Goal: Task Accomplishment & Management: Complete application form

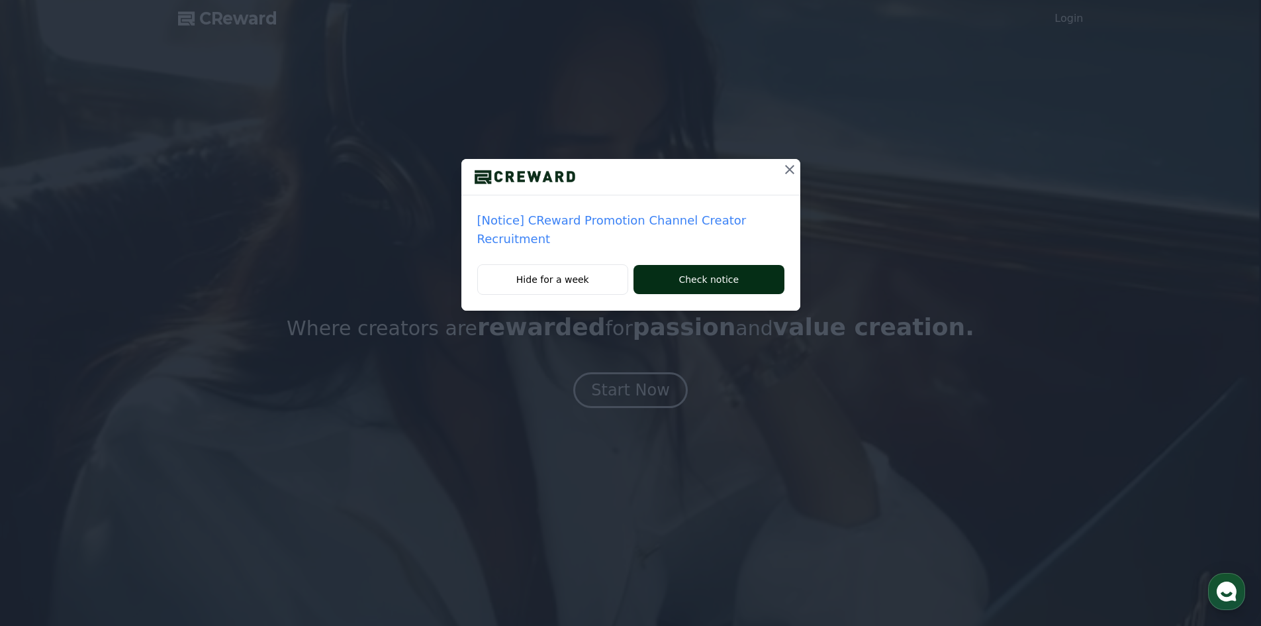
click at [716, 271] on button "Check notice" at bounding box center [709, 279] width 150 height 29
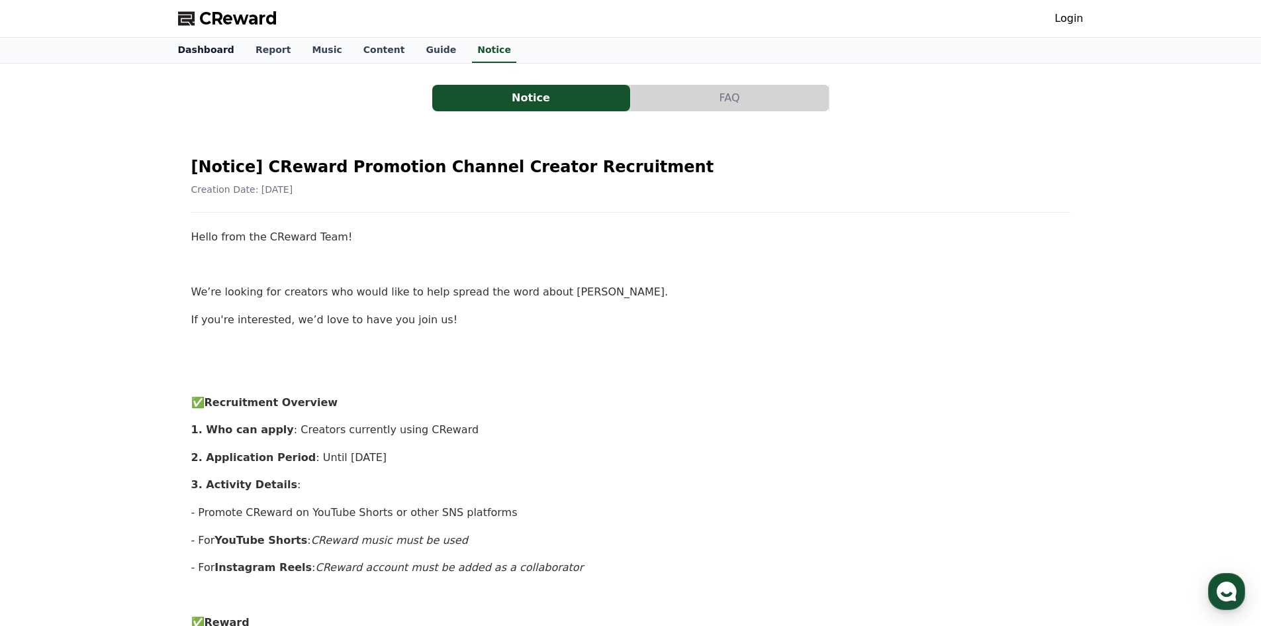
click at [187, 43] on link "Dashboard" at bounding box center [205, 50] width 77 height 25
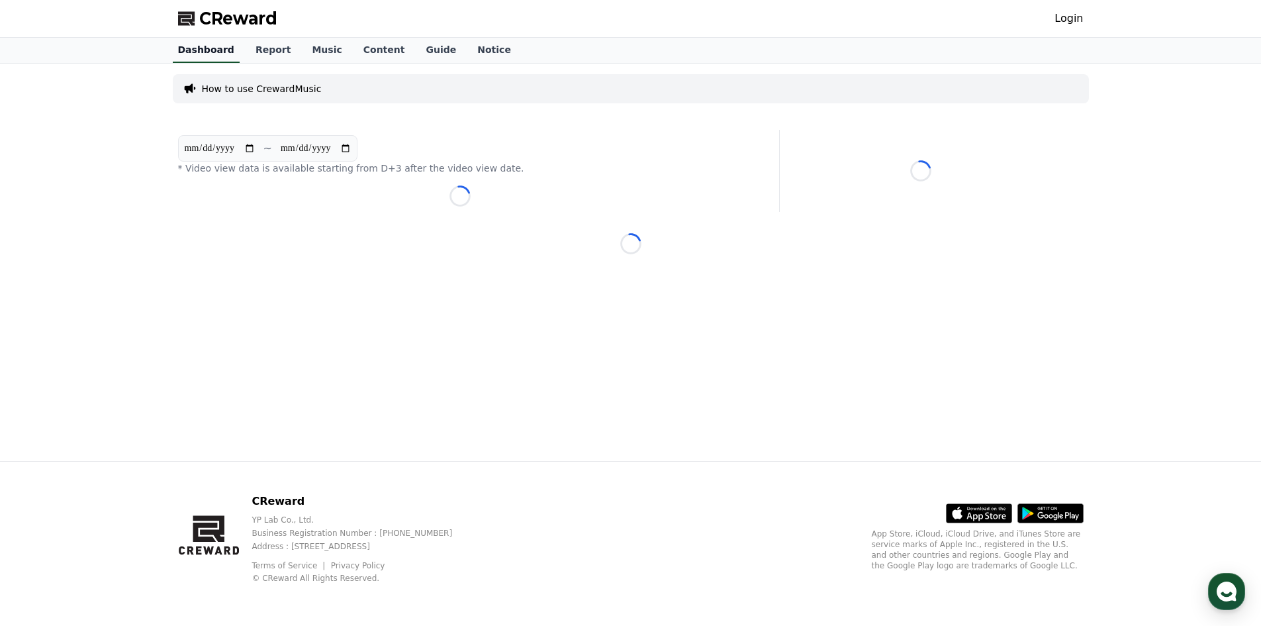
click at [248, 49] on link "Report" at bounding box center [273, 50] width 57 height 25
click at [1073, 21] on link "Login" at bounding box center [1069, 19] width 28 height 16
click input "text"
type input "*"
type input "**********"
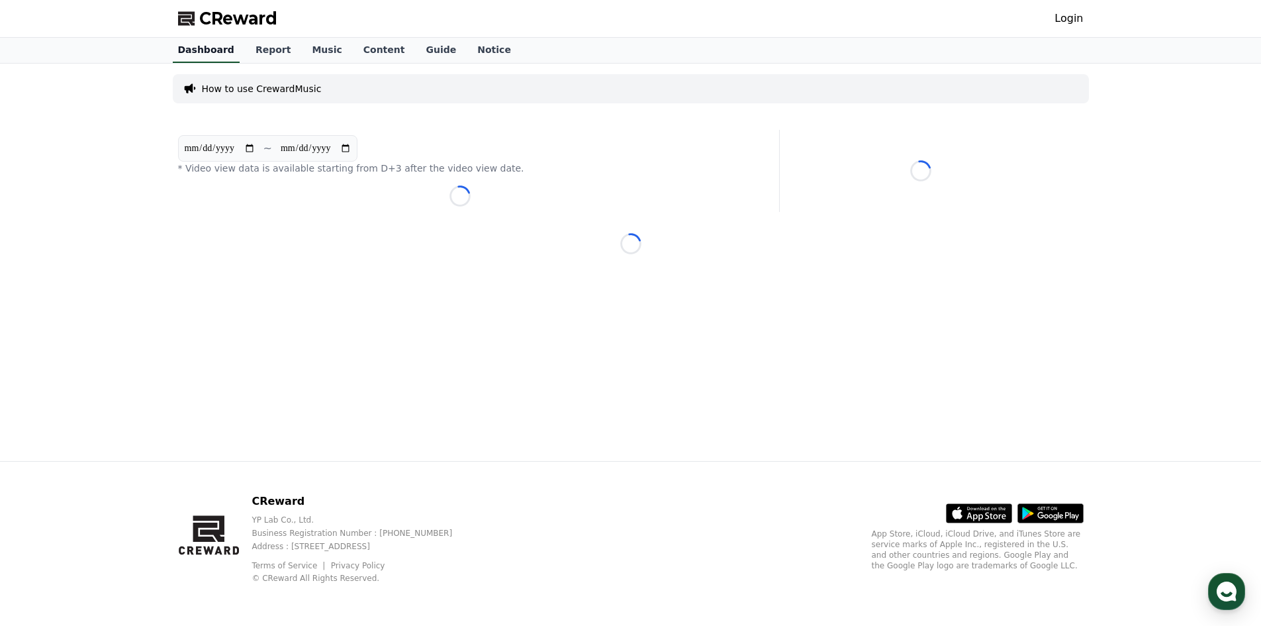
click div "Start with Google"
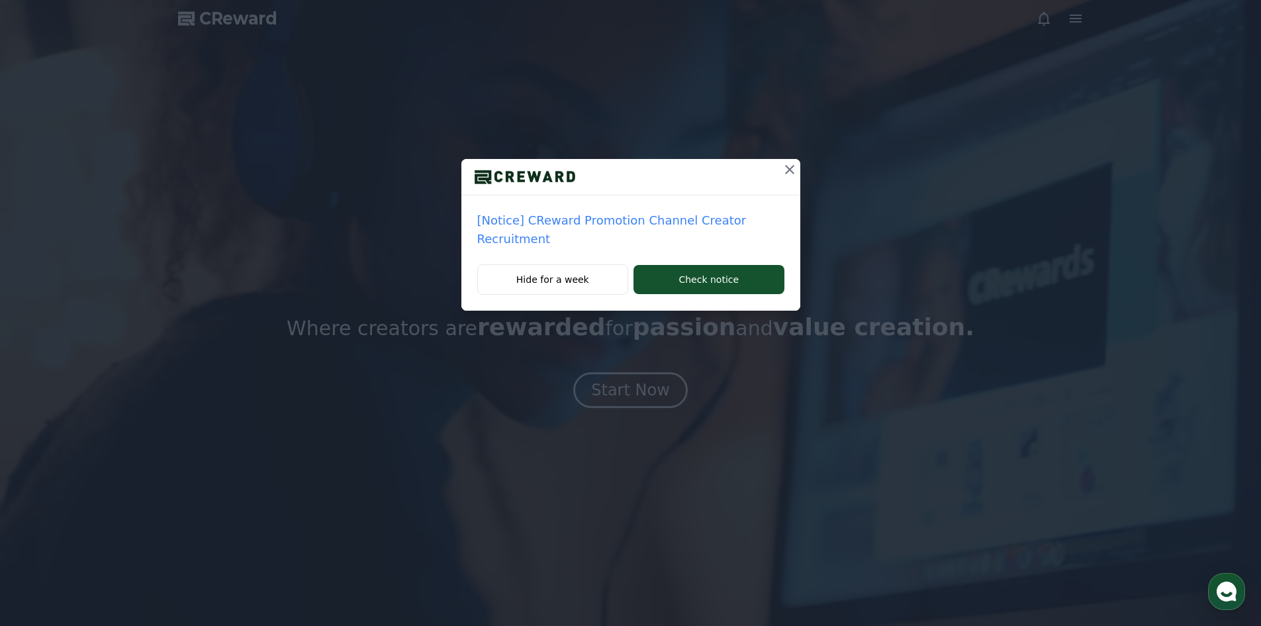
click at [786, 170] on icon at bounding box center [789, 169] width 9 height 9
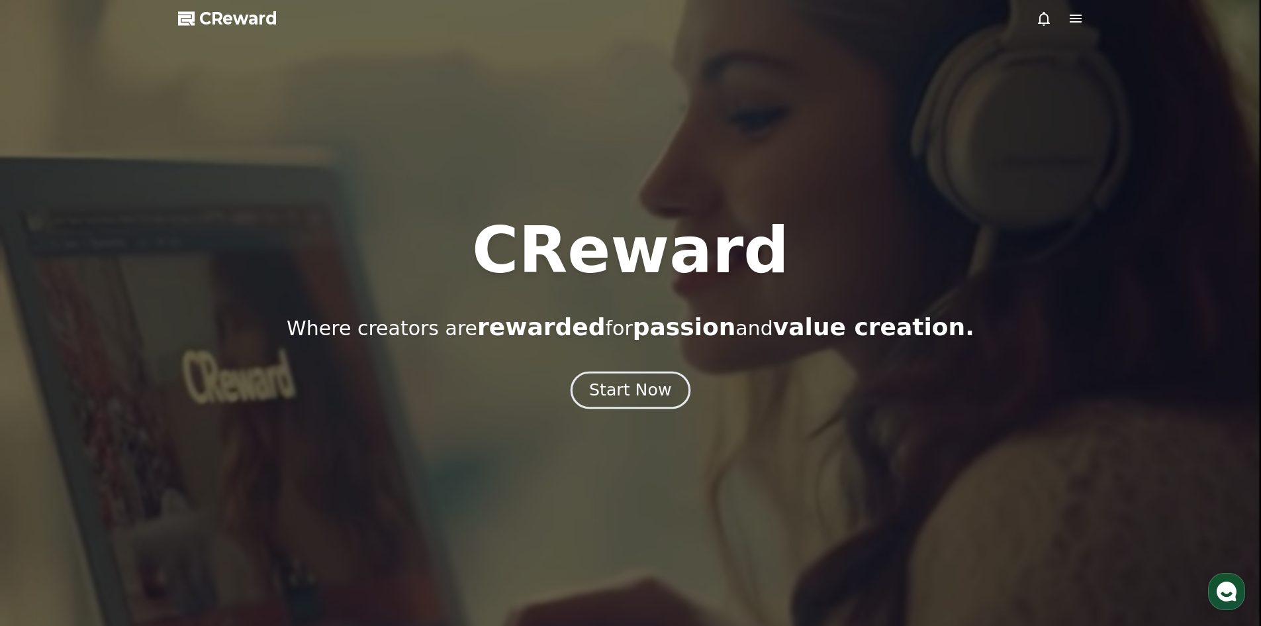
click at [634, 396] on div "Start Now" at bounding box center [630, 390] width 82 height 23
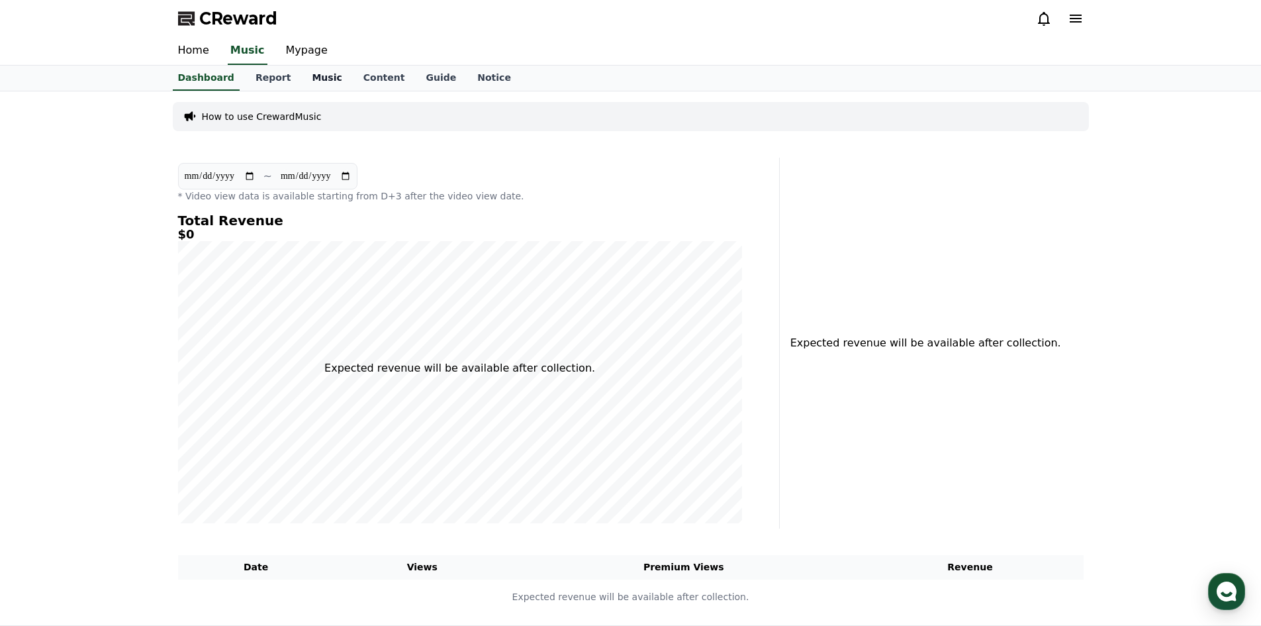
click at [326, 85] on link "Music" at bounding box center [326, 78] width 51 height 25
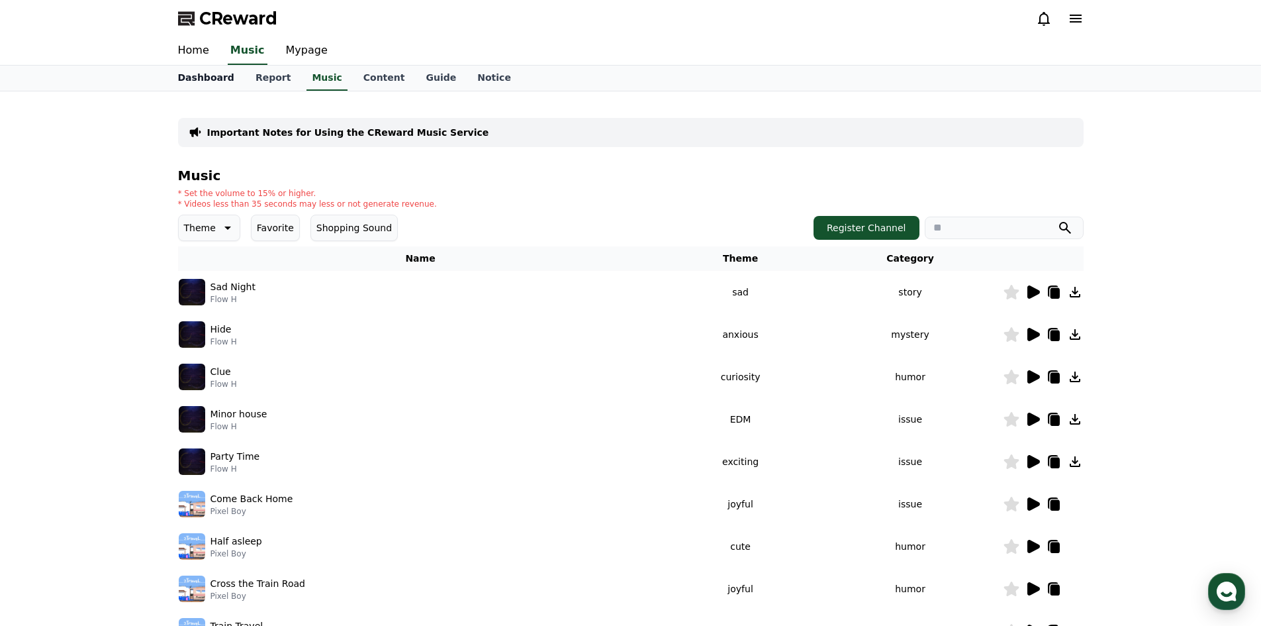
click at [202, 76] on link "Dashboard" at bounding box center [205, 78] width 77 height 25
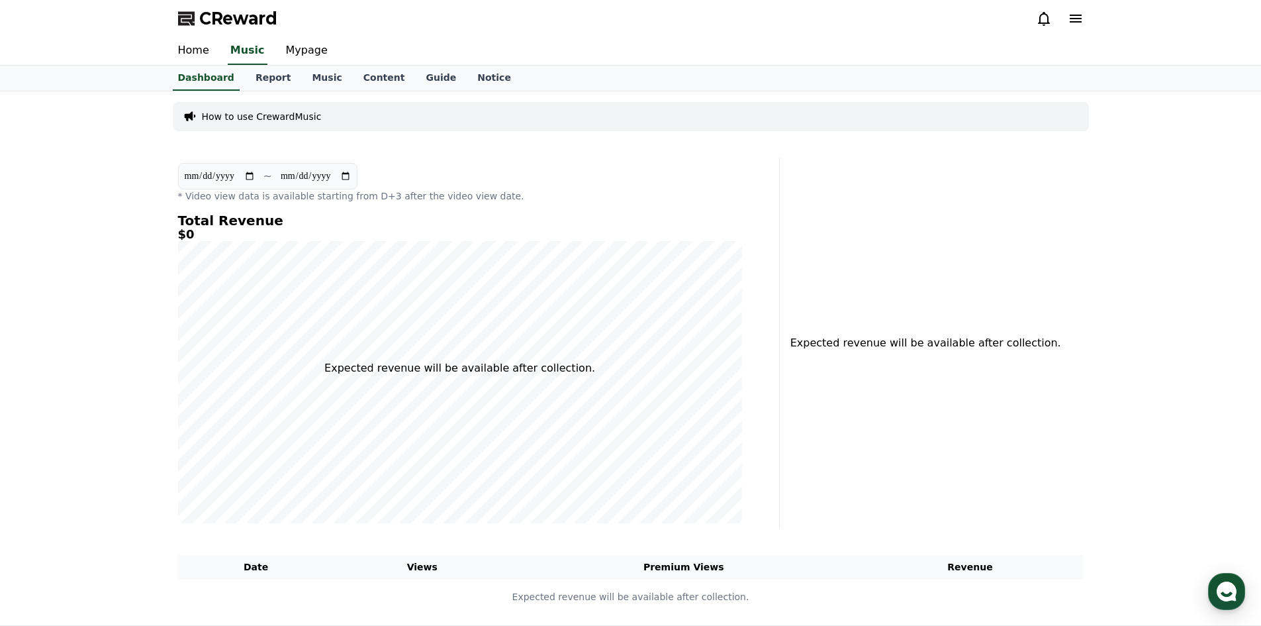
click at [270, 121] on p "How to use CrewardMusic" at bounding box center [262, 116] width 120 height 13
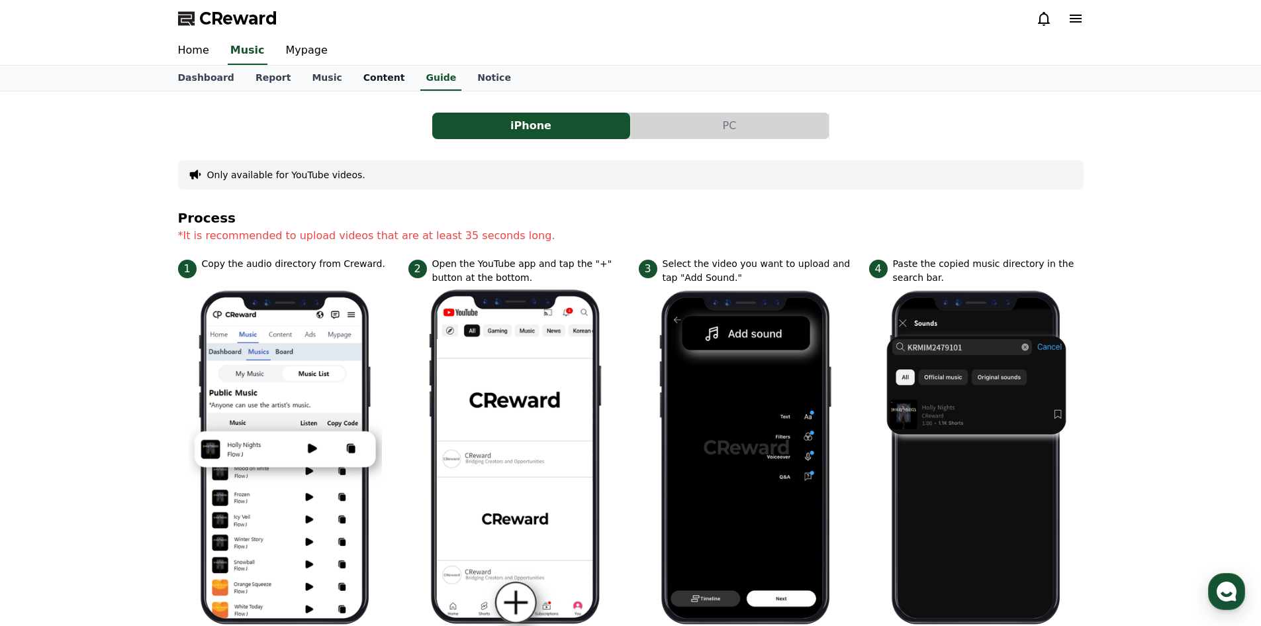
click at [363, 75] on link "Content" at bounding box center [384, 78] width 63 height 25
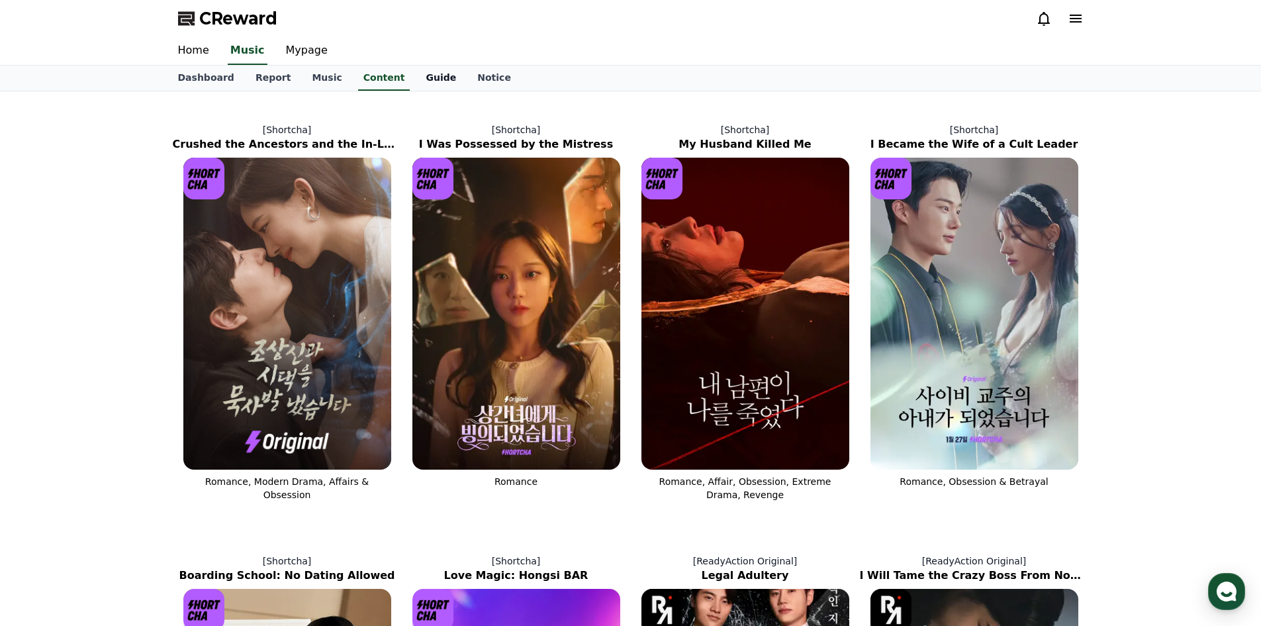
click at [426, 75] on link "Guide" at bounding box center [441, 78] width 52 height 25
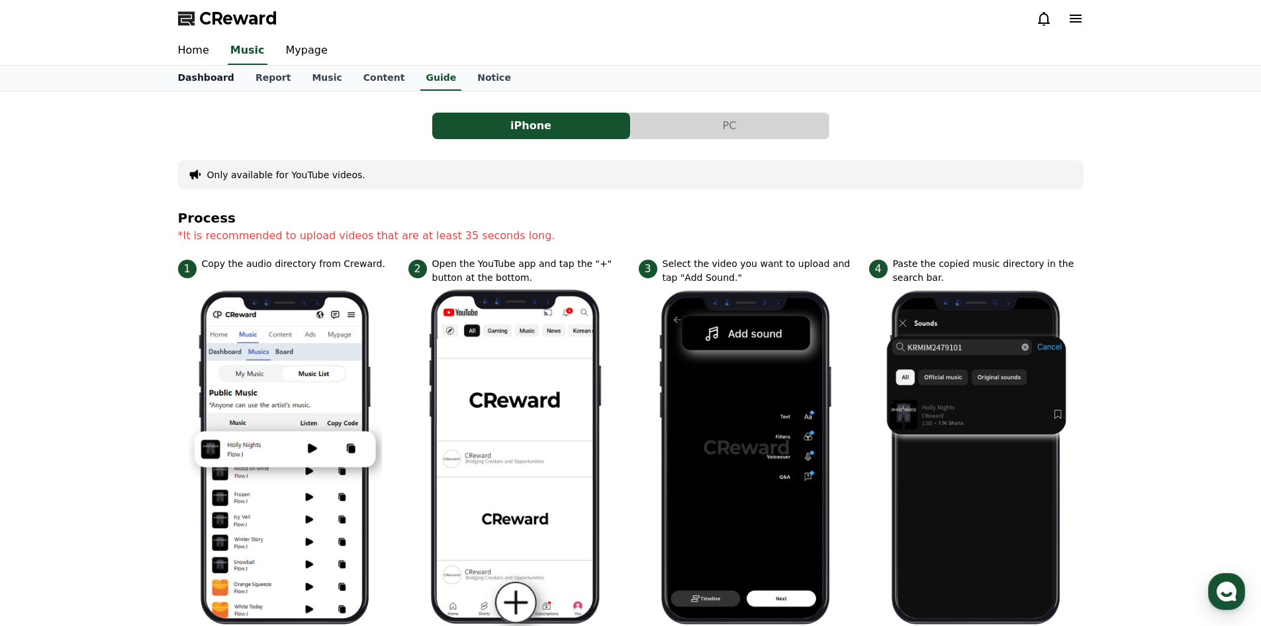
click at [199, 81] on link "Dashboard" at bounding box center [205, 78] width 77 height 25
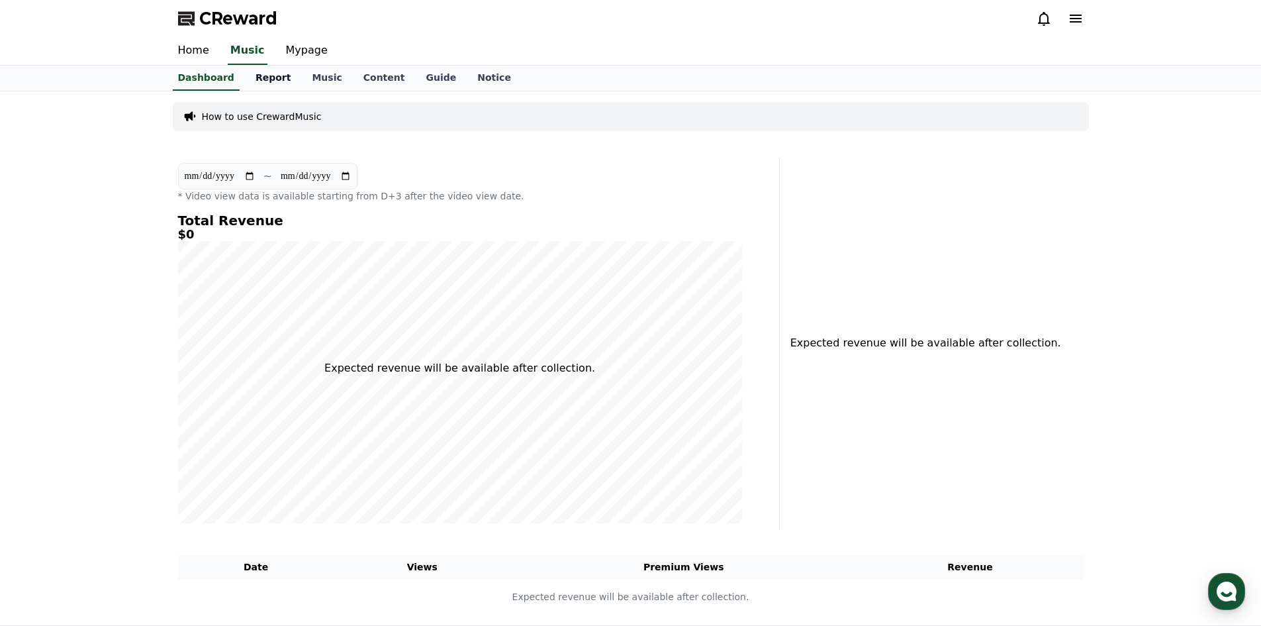
click at [258, 88] on link "Report" at bounding box center [273, 78] width 57 height 25
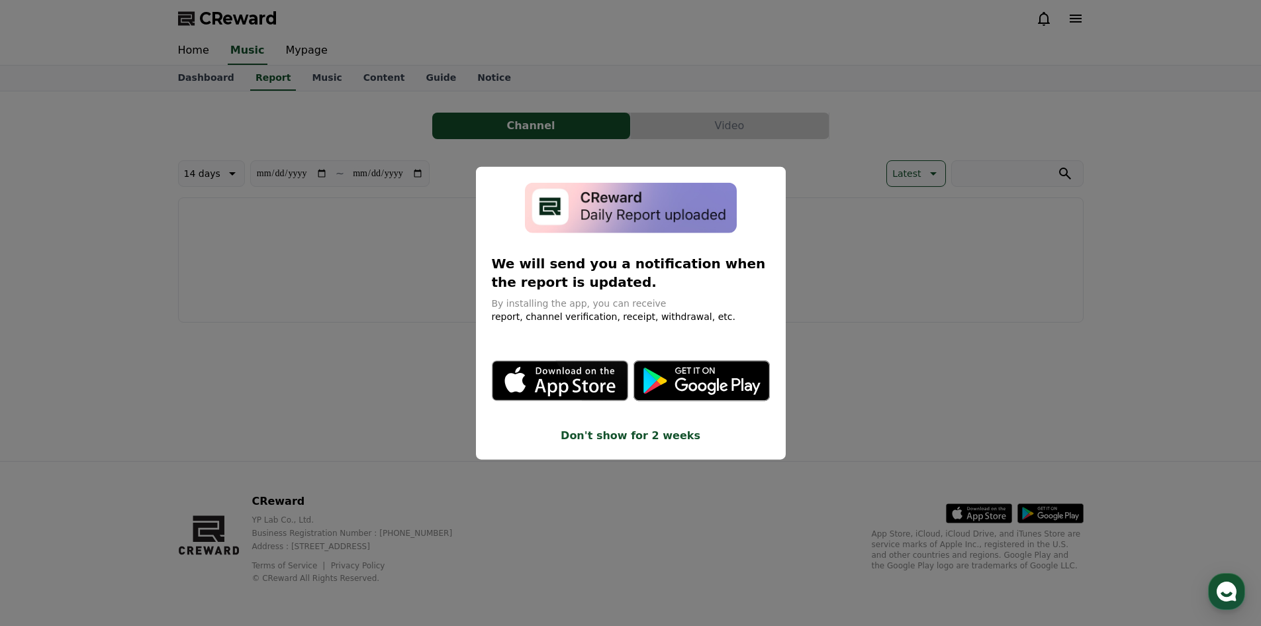
click at [651, 432] on button "Don't show for 2 weeks" at bounding box center [631, 436] width 278 height 16
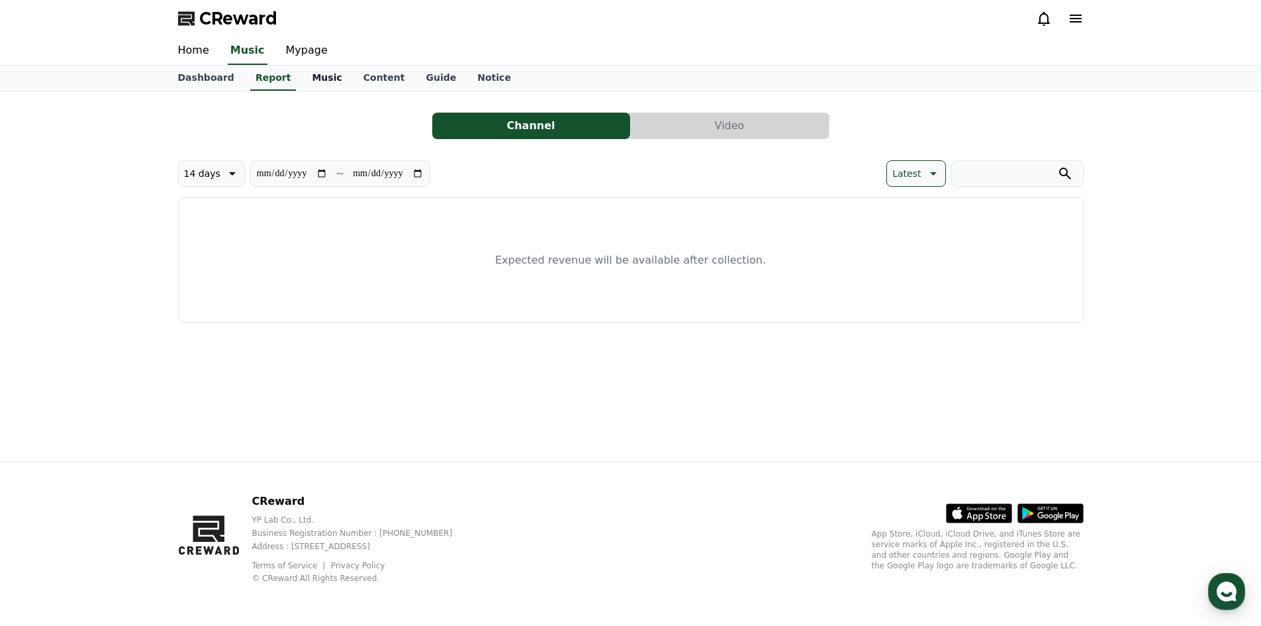
click at [314, 77] on link "Music" at bounding box center [326, 78] width 51 height 25
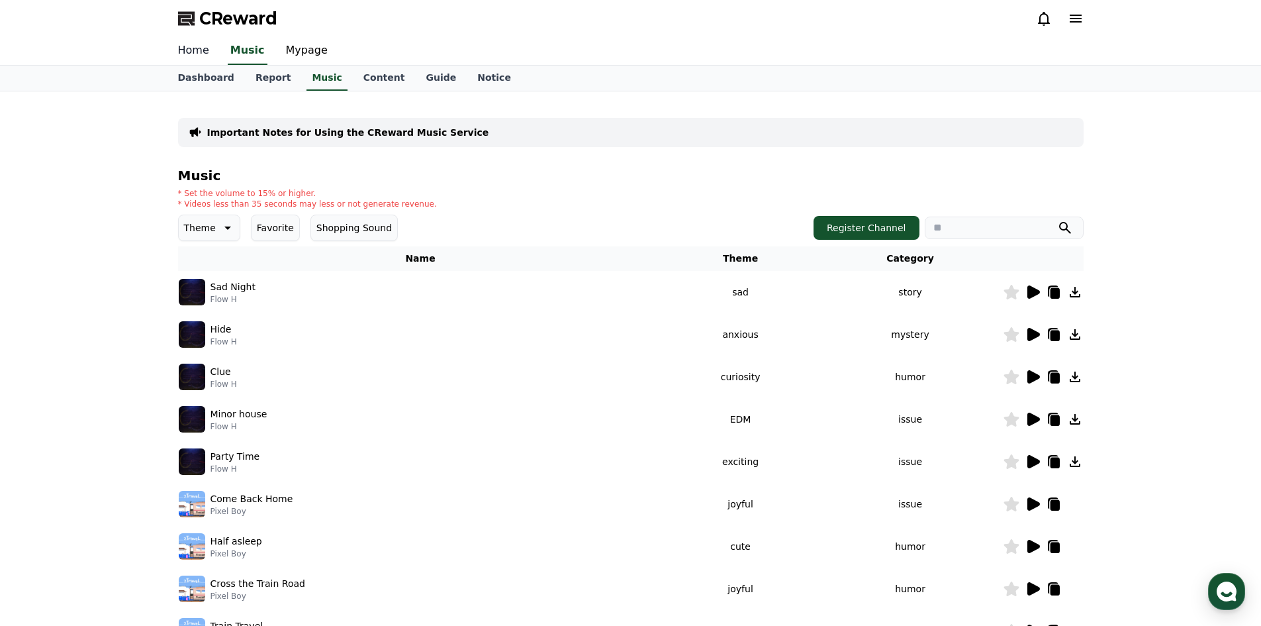
click at [189, 49] on link "Home" at bounding box center [193, 51] width 52 height 28
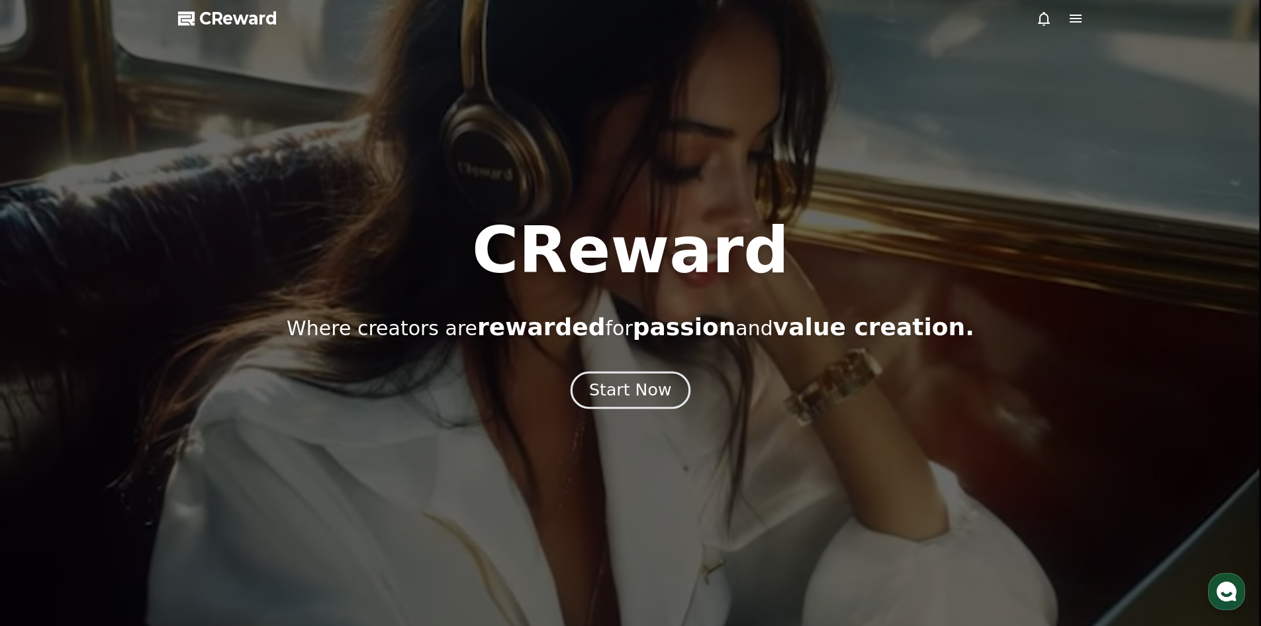
click at [671, 381] on button "Start Now" at bounding box center [631, 390] width 120 height 38
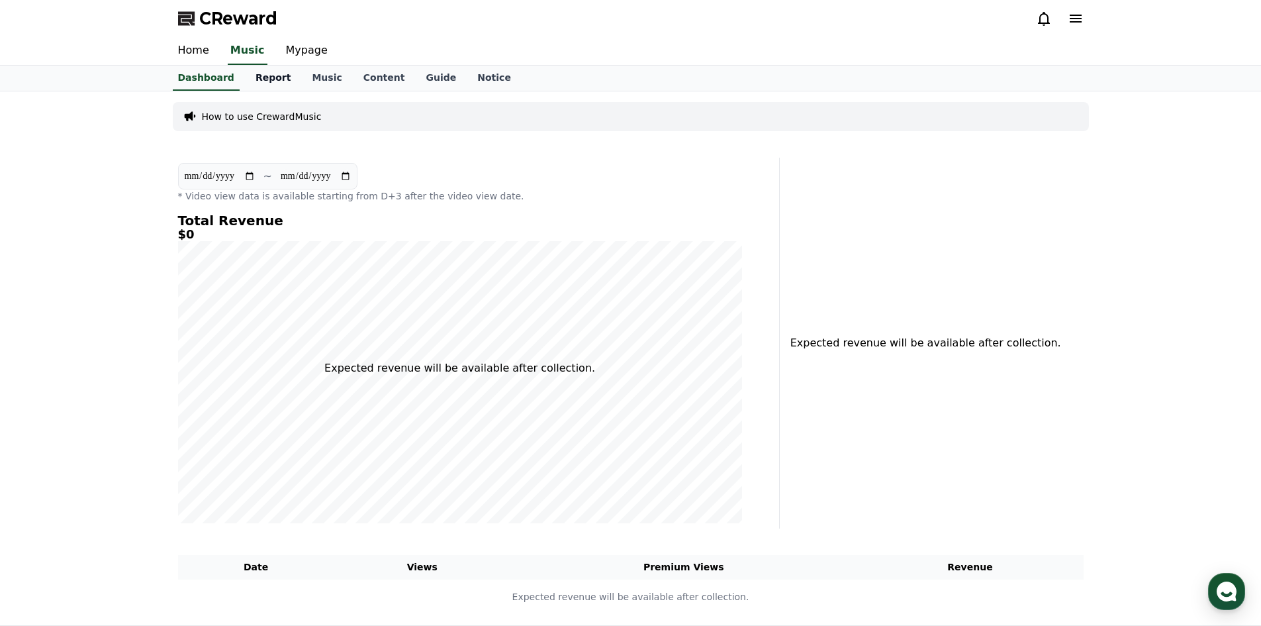
click at [265, 74] on link "Report" at bounding box center [273, 78] width 57 height 25
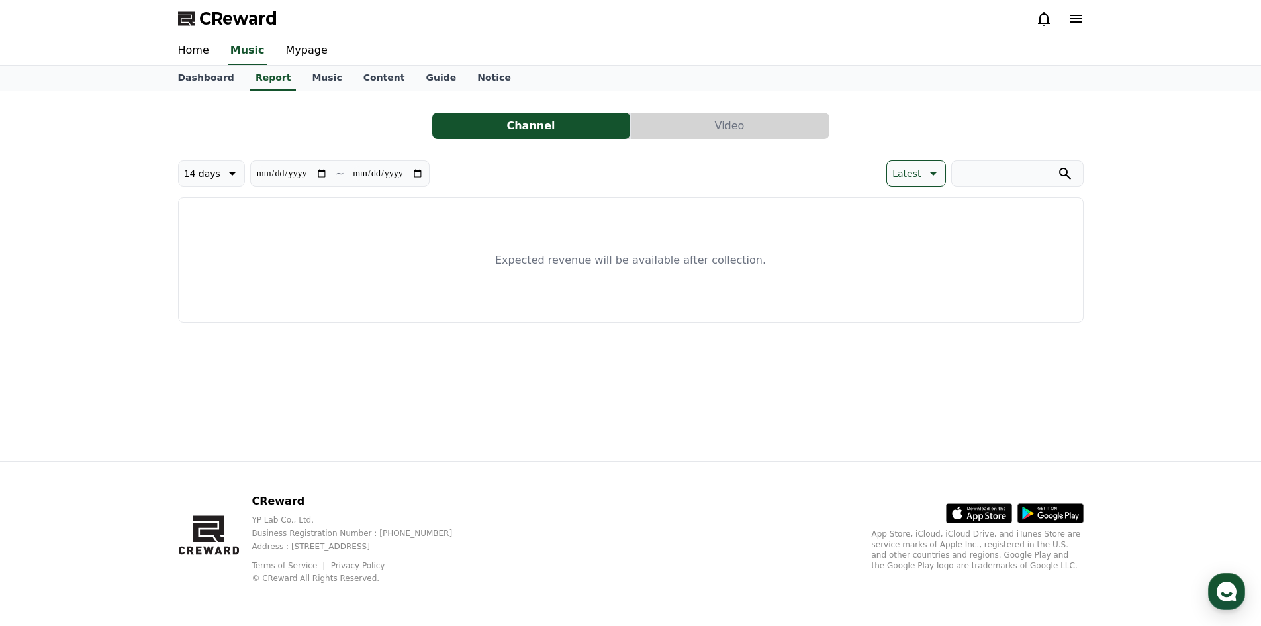
click at [653, 114] on button "Video" at bounding box center [730, 126] width 198 height 26
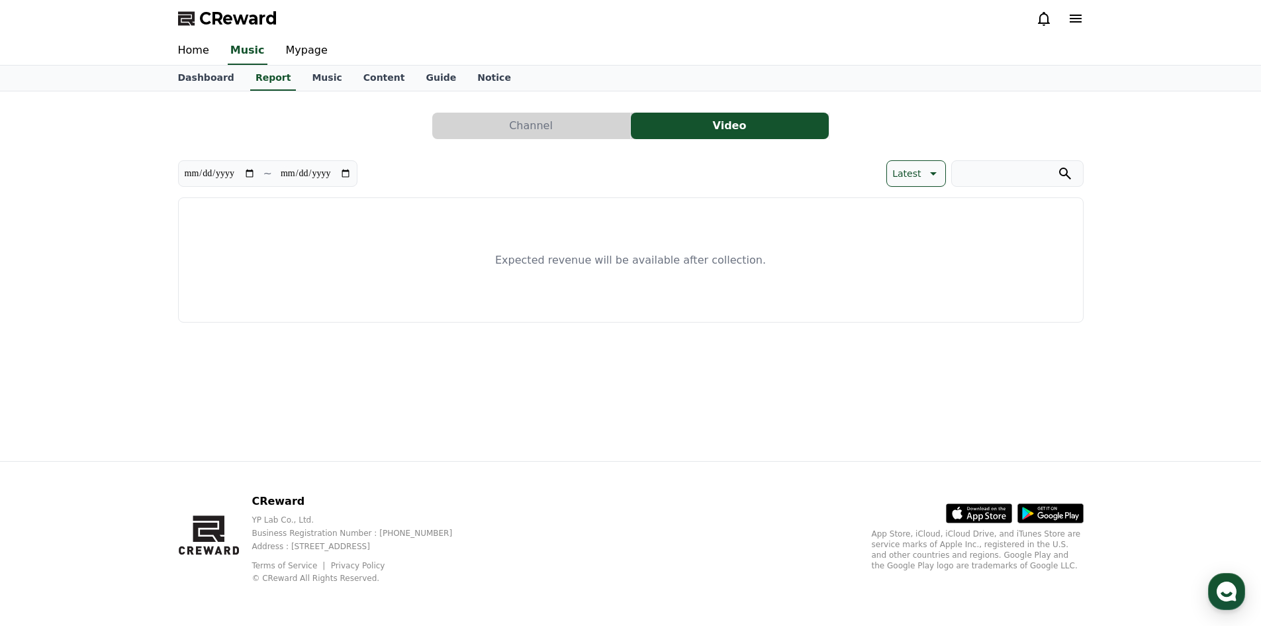
click at [627, 285] on div "Expected revenue will be available after collection." at bounding box center [631, 259] width 906 height 125
click at [306, 77] on link "Music" at bounding box center [326, 78] width 51 height 25
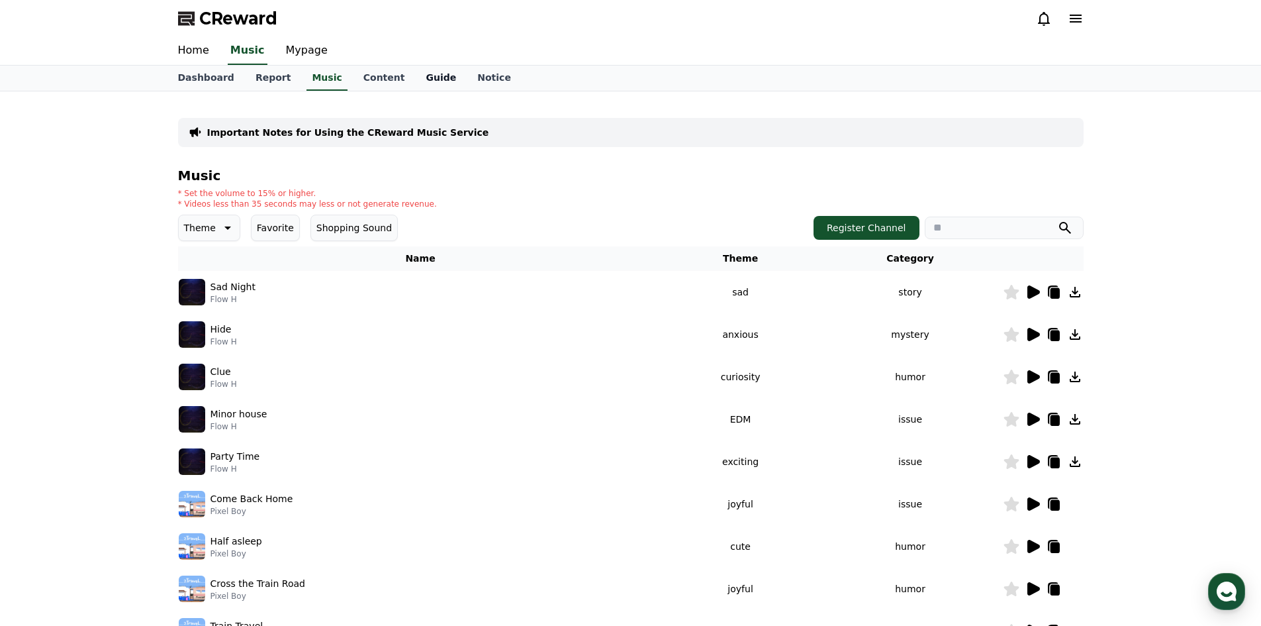
click at [415, 73] on link "Guide" at bounding box center [441, 78] width 52 height 25
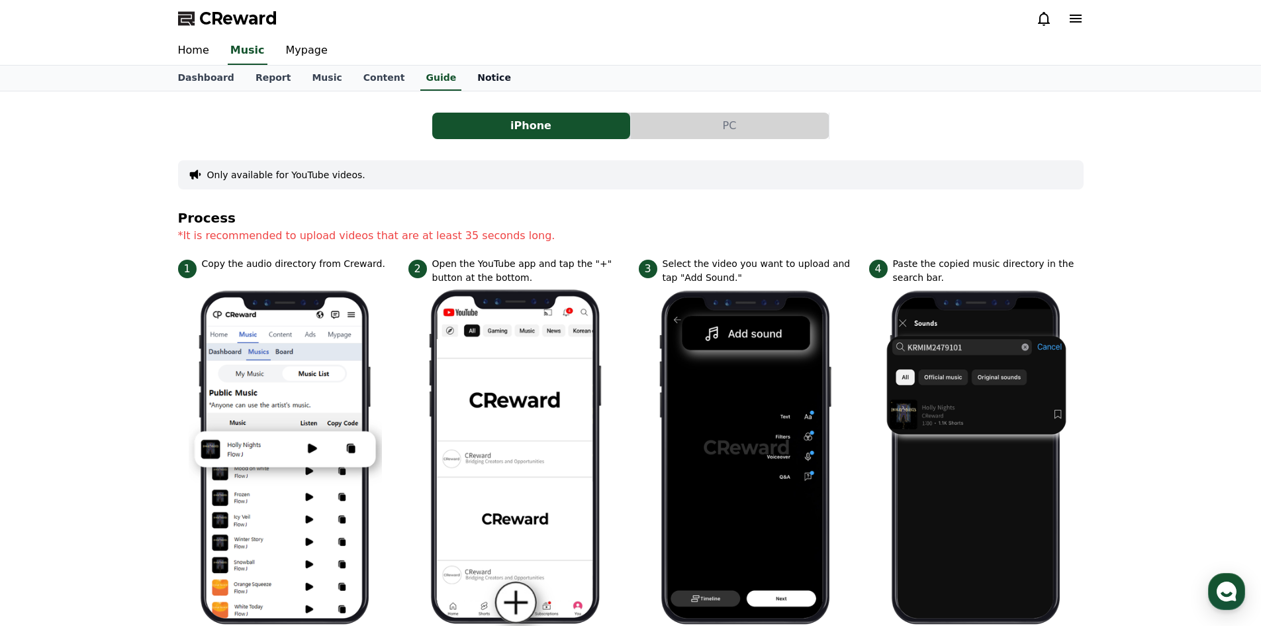
click at [467, 89] on link "Notice" at bounding box center [494, 78] width 55 height 25
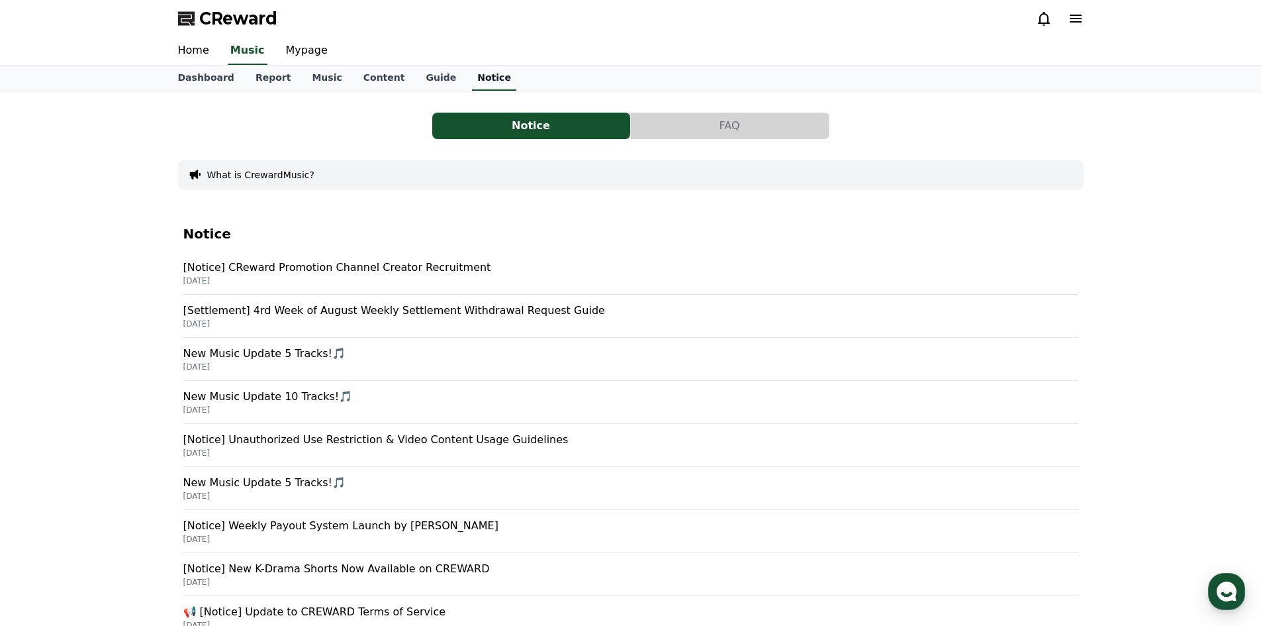
click at [472, 83] on link "Notice" at bounding box center [494, 78] width 44 height 25
click at [285, 51] on link "Mypage" at bounding box center [306, 51] width 63 height 28
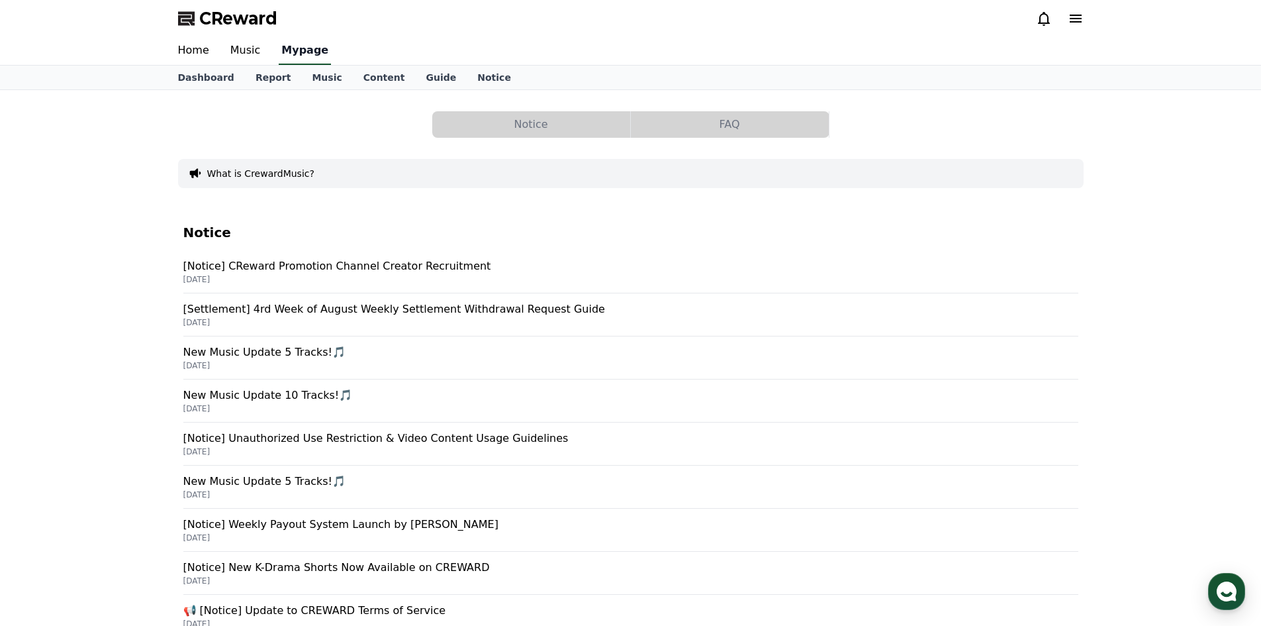
select select "**********"
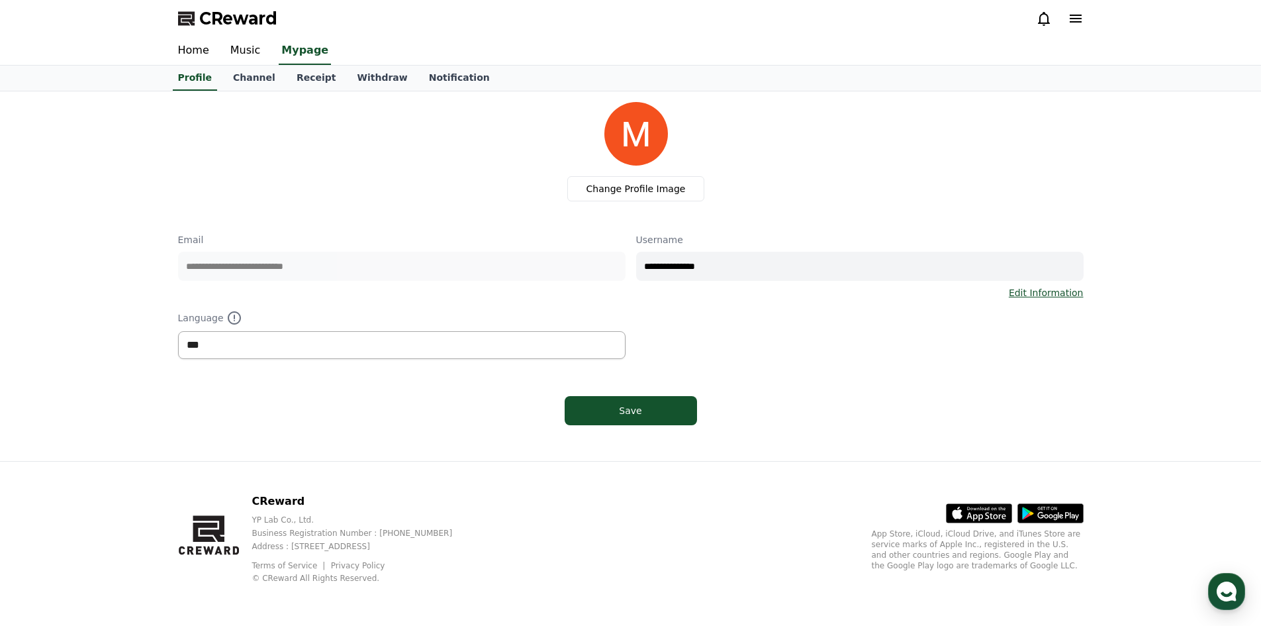
click at [485, 349] on select "*** ******* ***" at bounding box center [402, 345] width 448 height 28
click at [481, 299] on div "**********" at bounding box center [631, 296] width 906 height 126
click at [679, 399] on button "Save" at bounding box center [631, 410] width 132 height 29
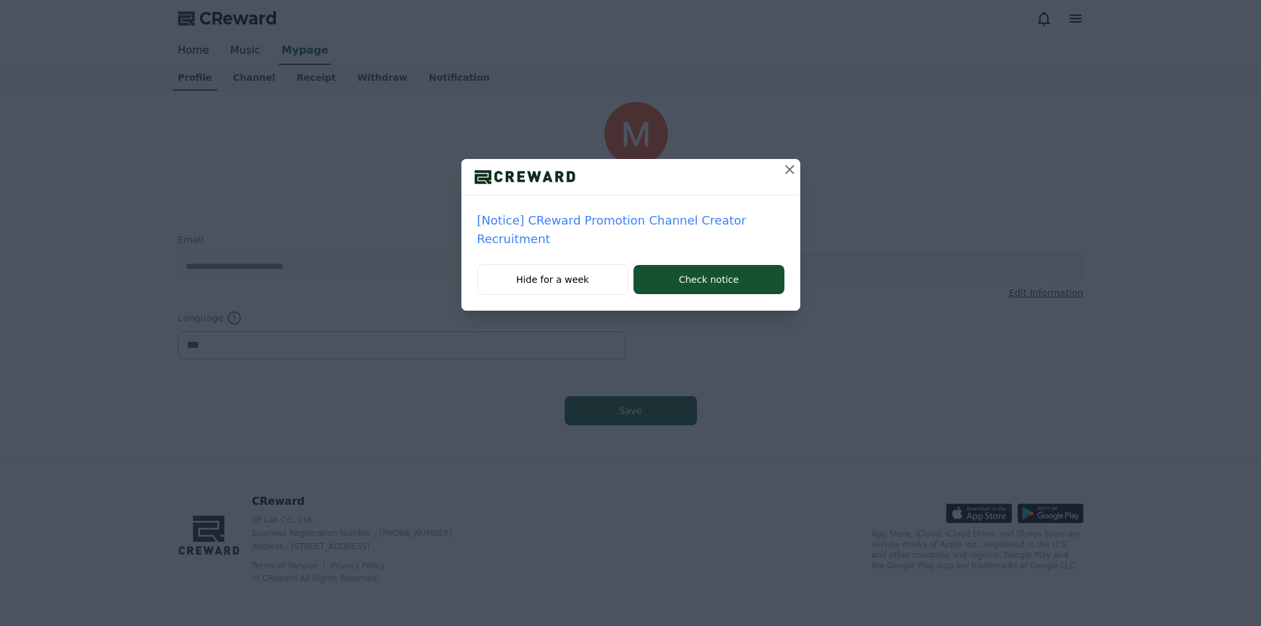
select select "**********"
click at [783, 174] on icon at bounding box center [790, 170] width 16 height 16
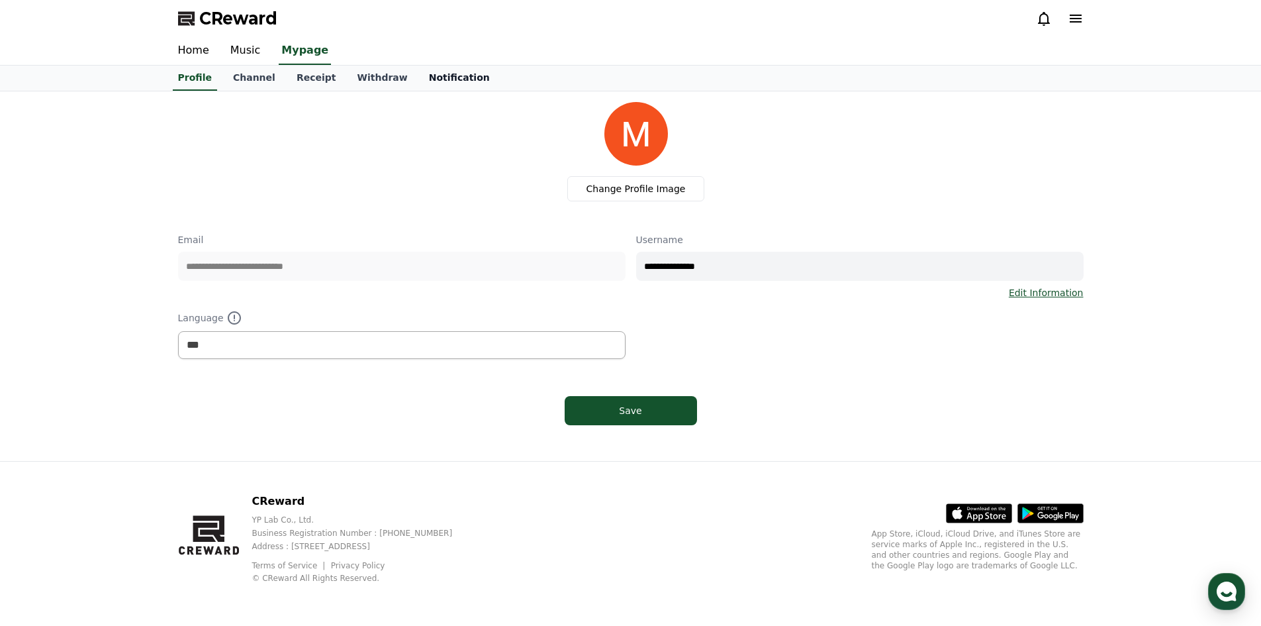
click at [434, 82] on link "Notification" at bounding box center [459, 78] width 82 height 25
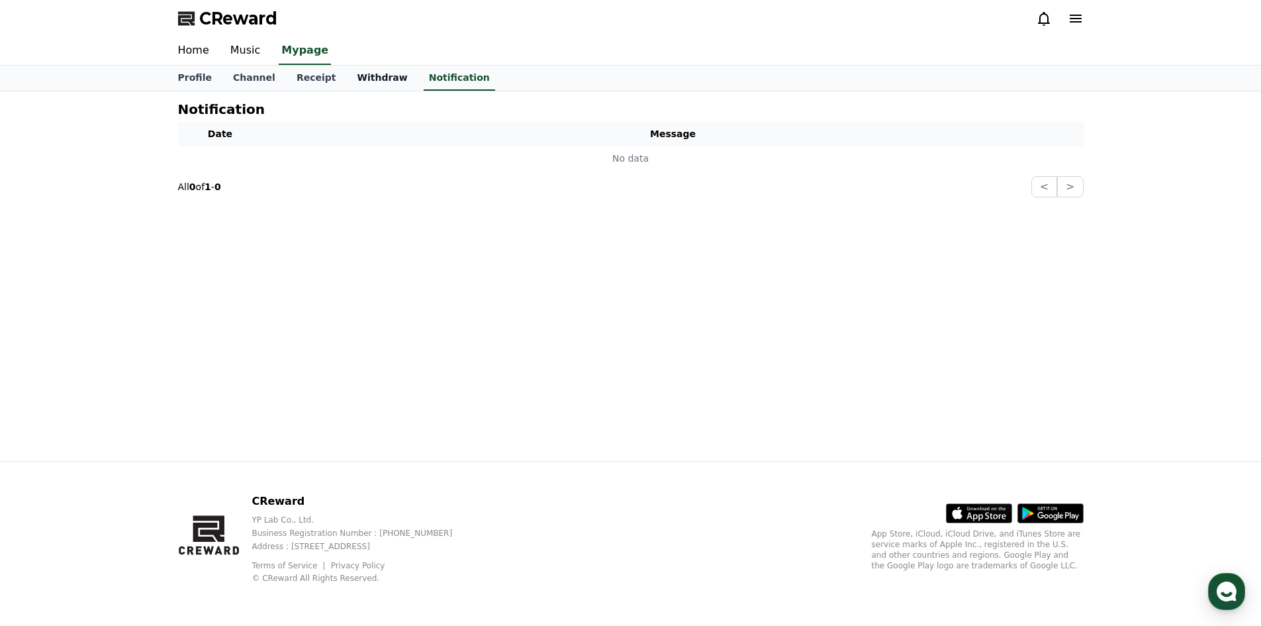
click at [361, 89] on link "Withdraw" at bounding box center [381, 78] width 71 height 25
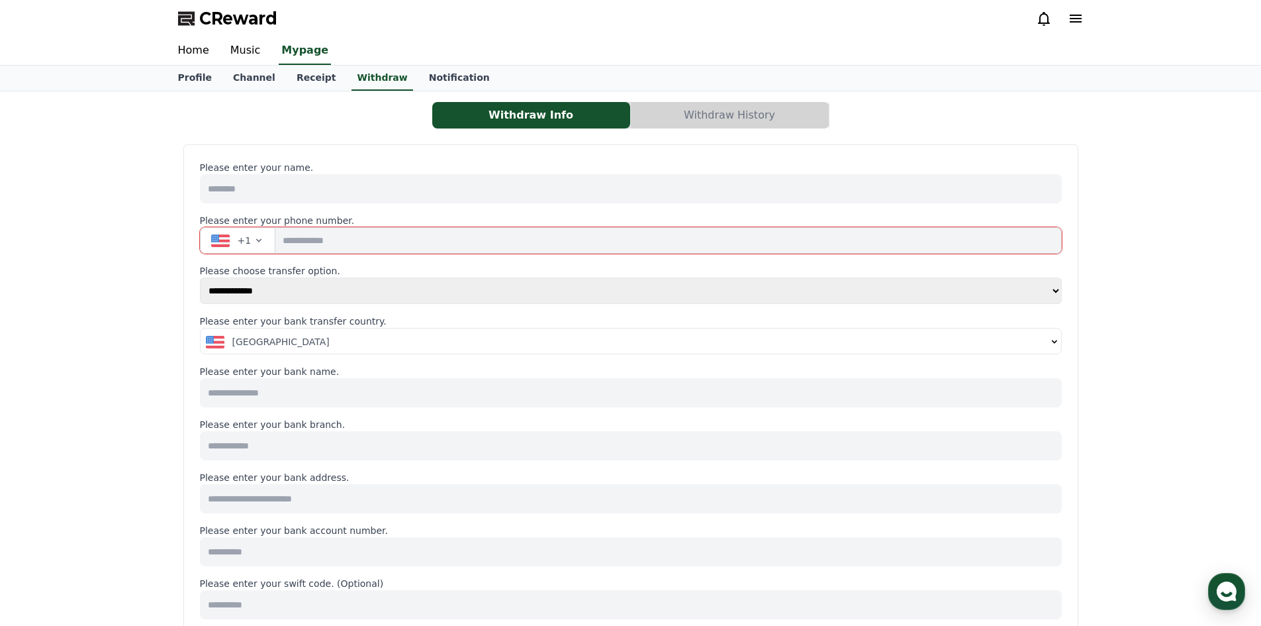
click at [260, 244] on icon "button" at bounding box center [259, 240] width 11 height 11
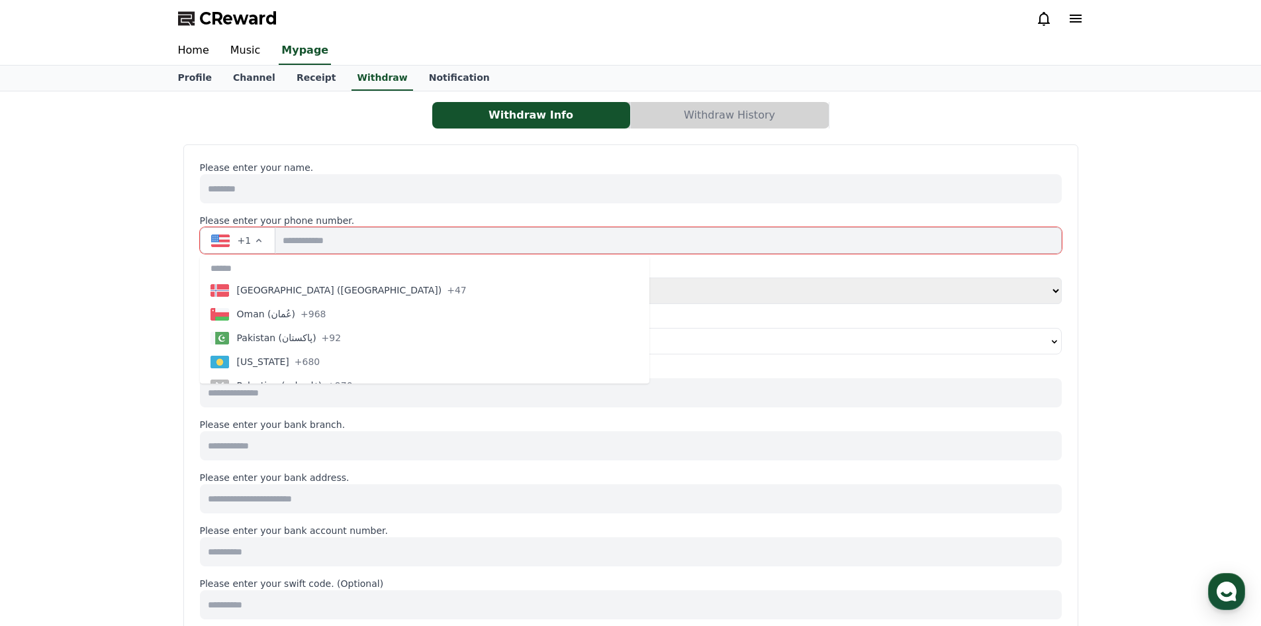
scroll to position [3886, 0]
click at [239, 336] on span "Pakistan (‫پاکستان‬‎)" at bounding box center [276, 338] width 79 height 13
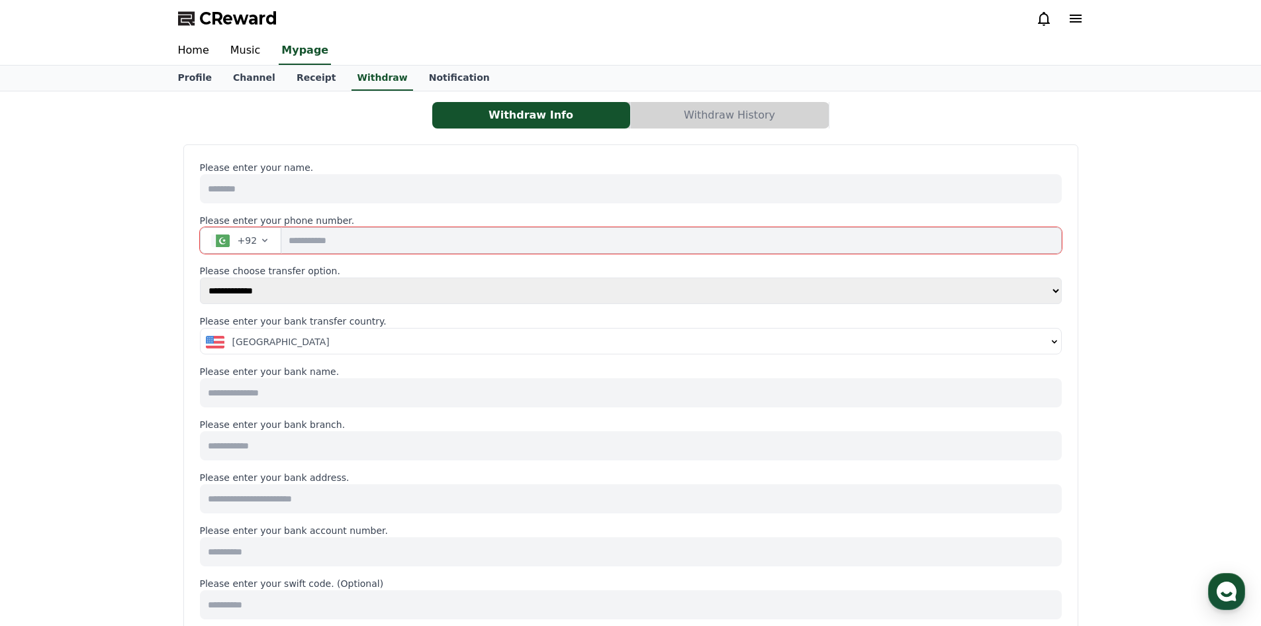
click at [282, 295] on select "**********" at bounding box center [631, 290] width 862 height 26
click at [185, 301] on div "**********" at bounding box center [630, 612] width 895 height 937
click at [267, 346] on span "United States" at bounding box center [280, 341] width 97 height 13
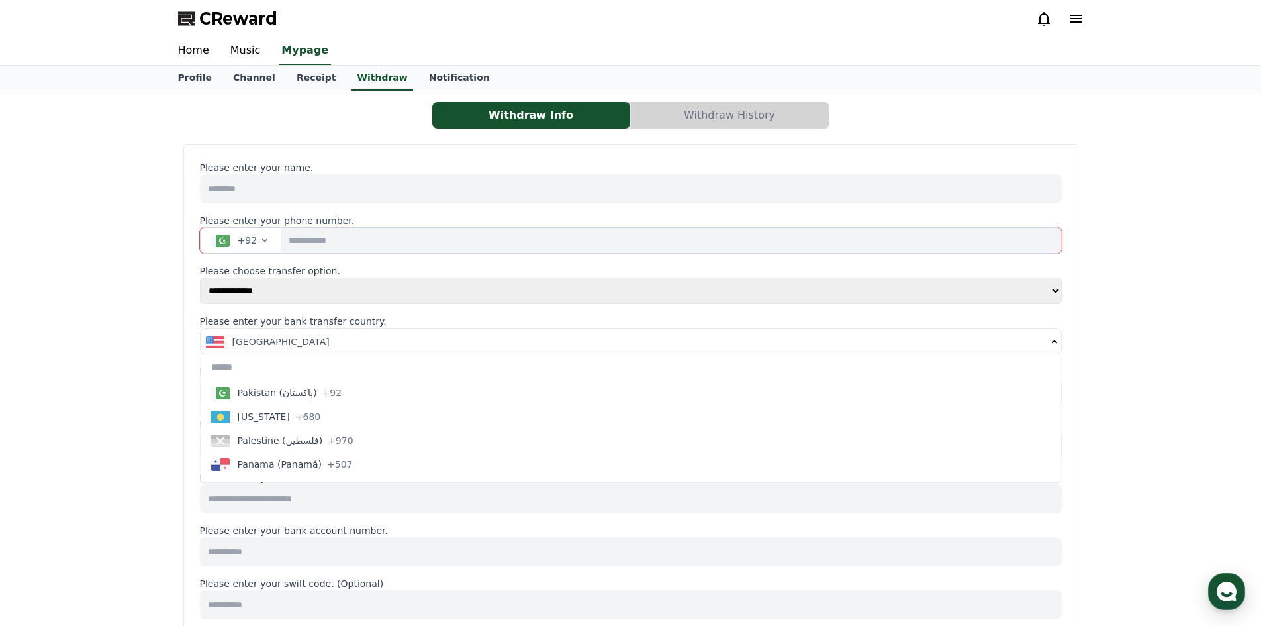
scroll to position [3923, 0]
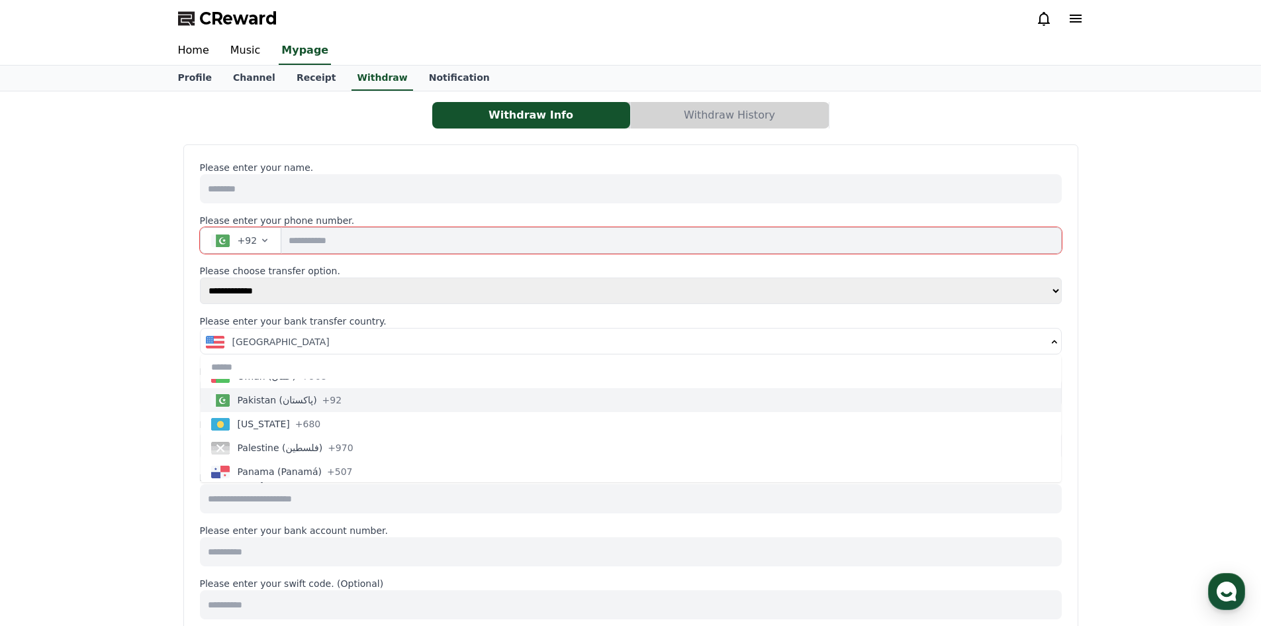
click at [236, 397] on div "Pakistan (‫پاکستان‬‎) +92" at bounding box center [276, 399] width 131 height 13
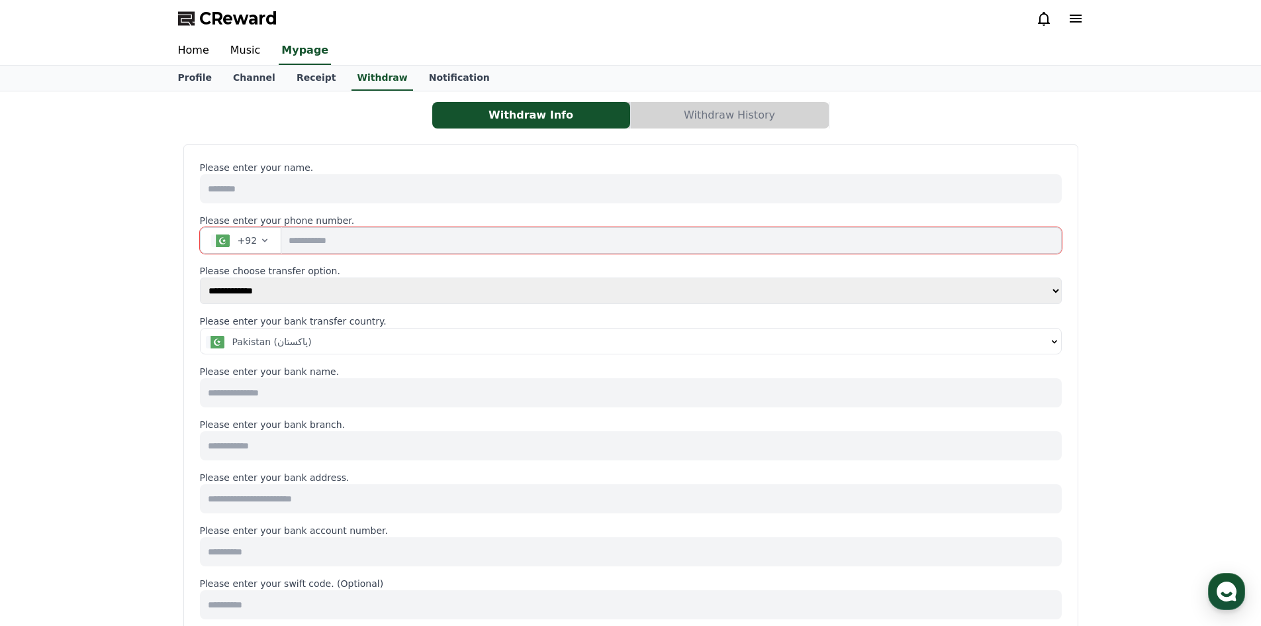
click at [226, 397] on input at bounding box center [631, 392] width 862 height 29
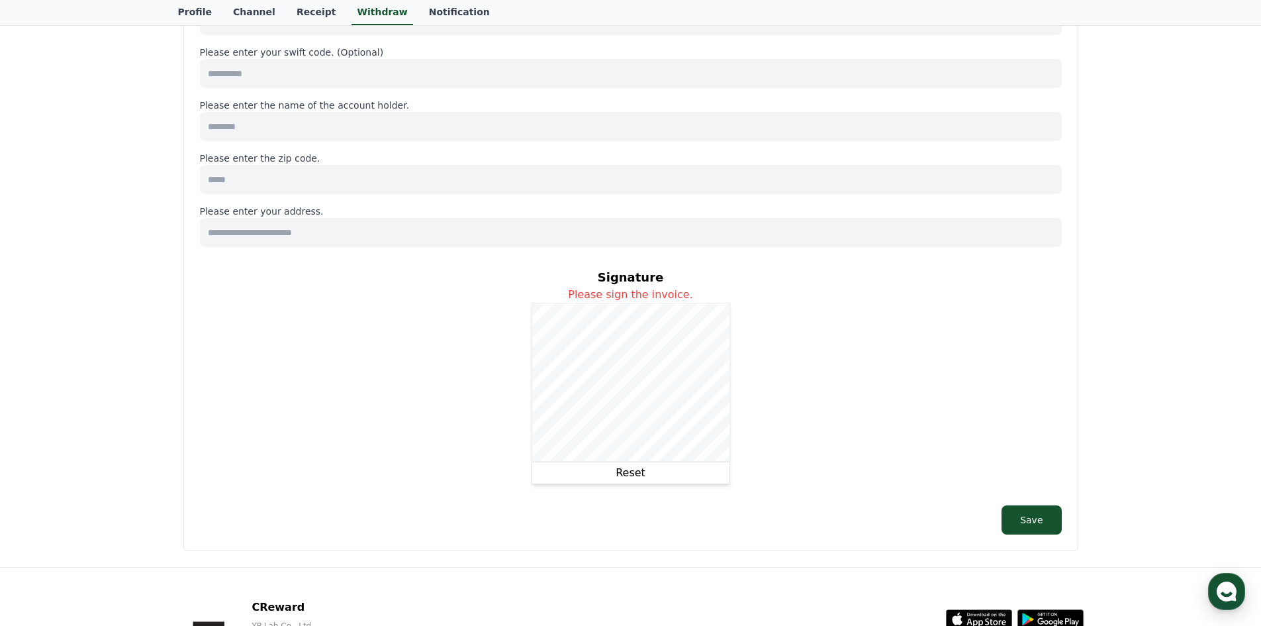
scroll to position [532, 0]
click at [694, 463] on button "Reset" at bounding box center [631, 472] width 199 height 23
click at [694, 466] on button "Reset" at bounding box center [631, 472] width 199 height 23
click at [690, 478] on button "Reset" at bounding box center [631, 472] width 199 height 23
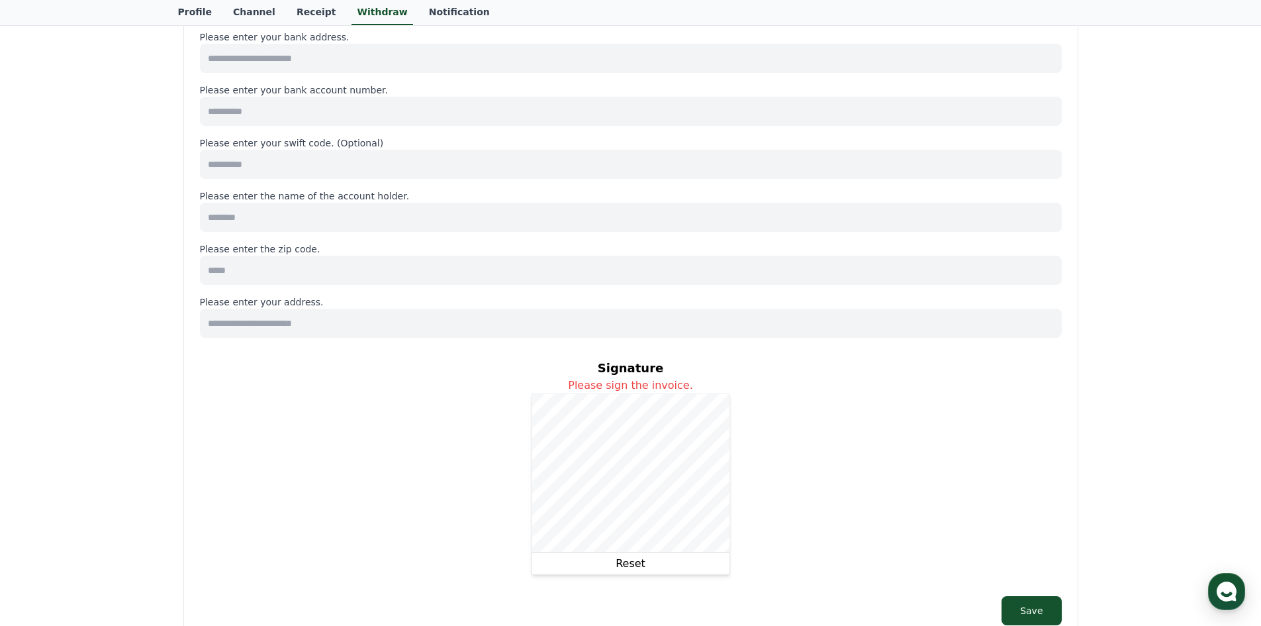
scroll to position [440, 0]
click at [681, 571] on button "Reset" at bounding box center [631, 564] width 199 height 23
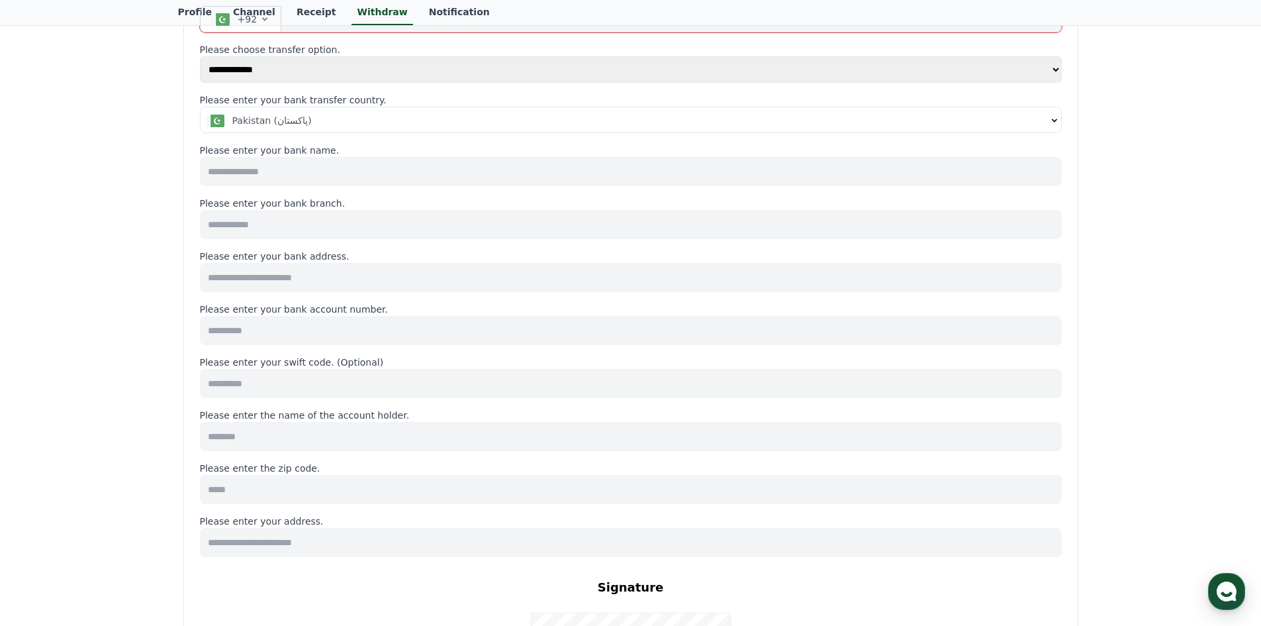
scroll to position [0, 0]
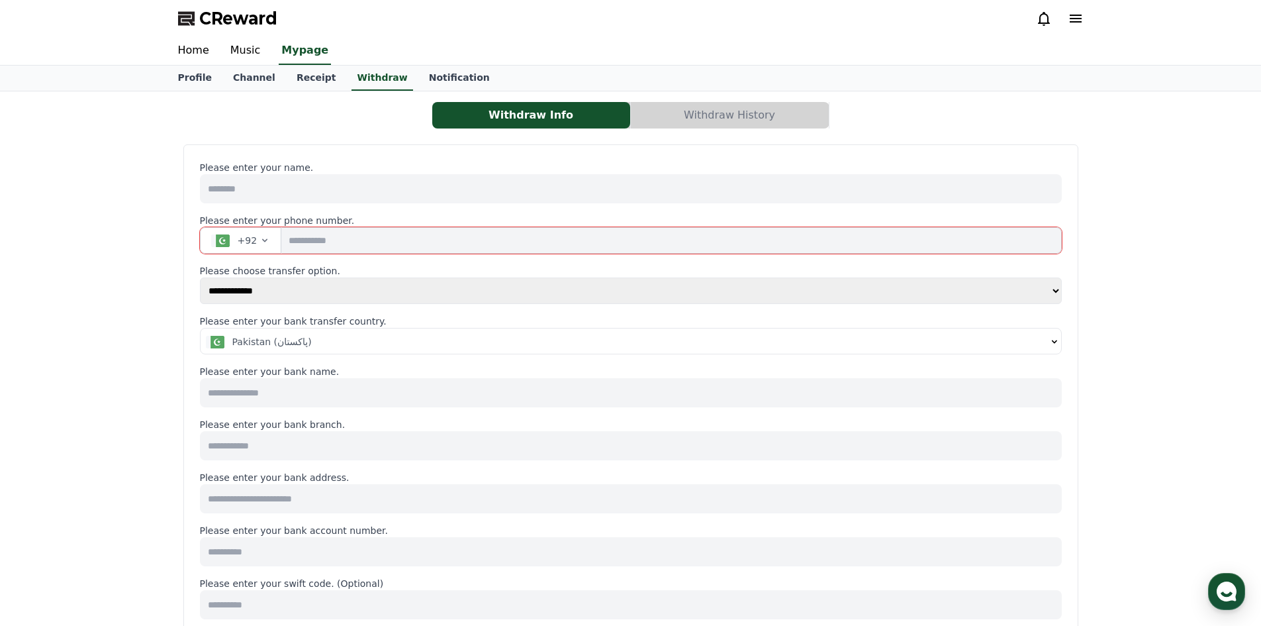
click at [342, 397] on input at bounding box center [631, 392] width 862 height 29
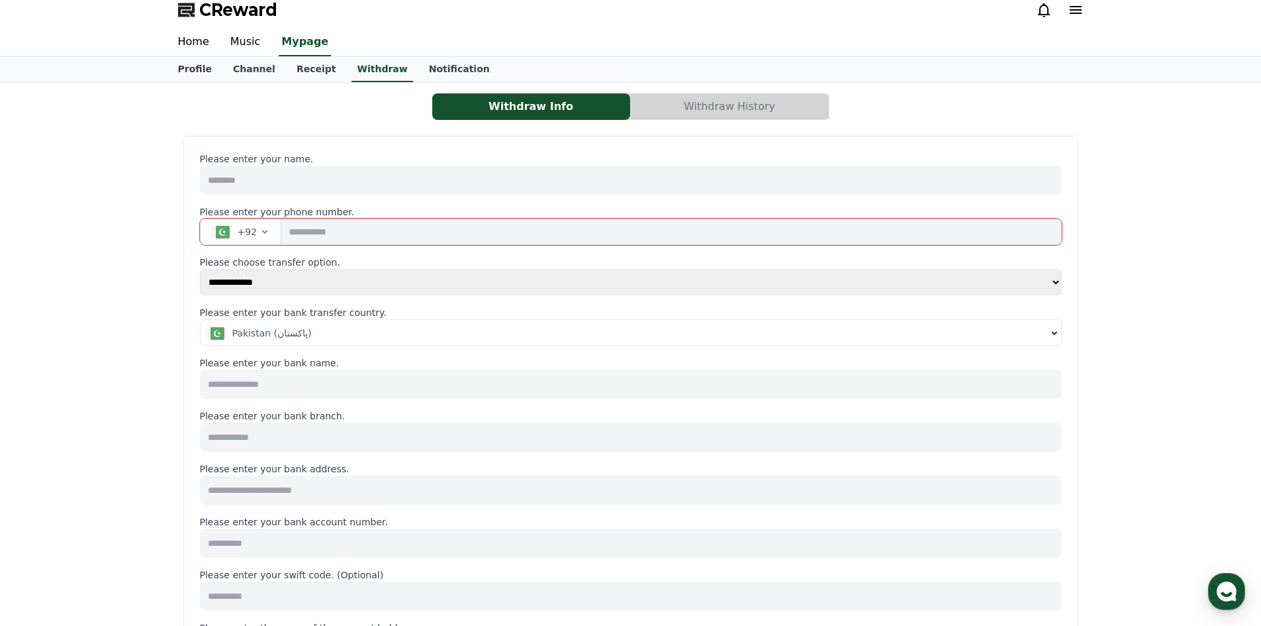
scroll to position [7, 0]
click at [805, 110] on button "Withdraw History" at bounding box center [730, 108] width 198 height 26
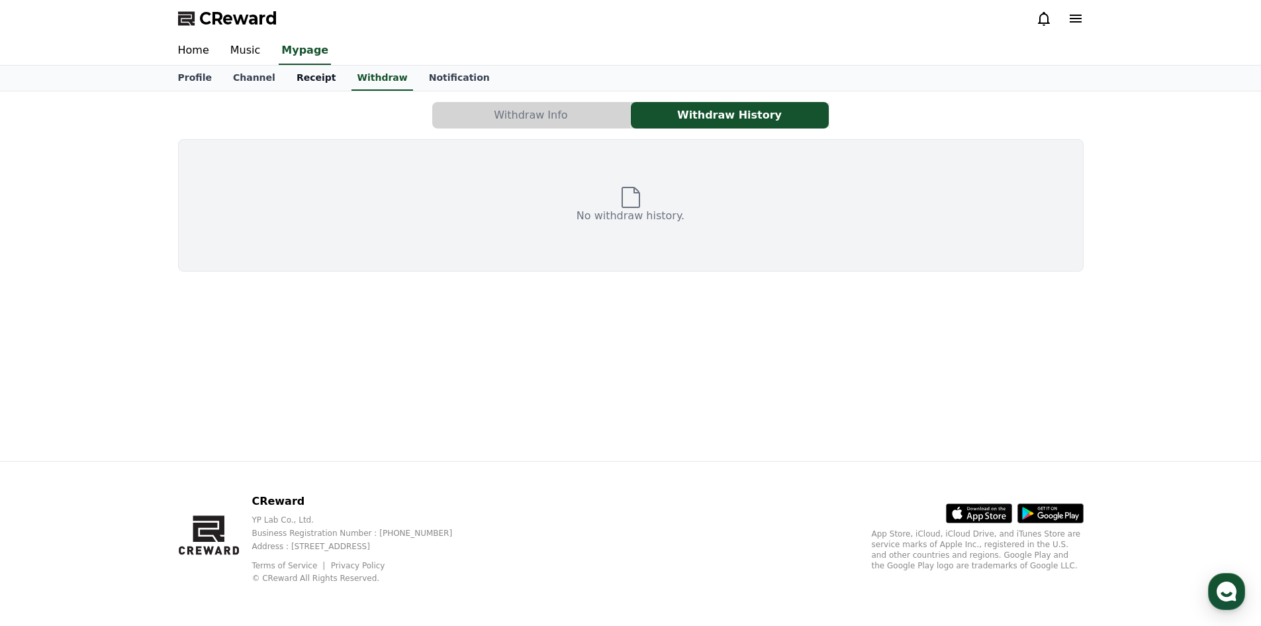
click at [296, 78] on link "Receipt" at bounding box center [316, 78] width 61 height 25
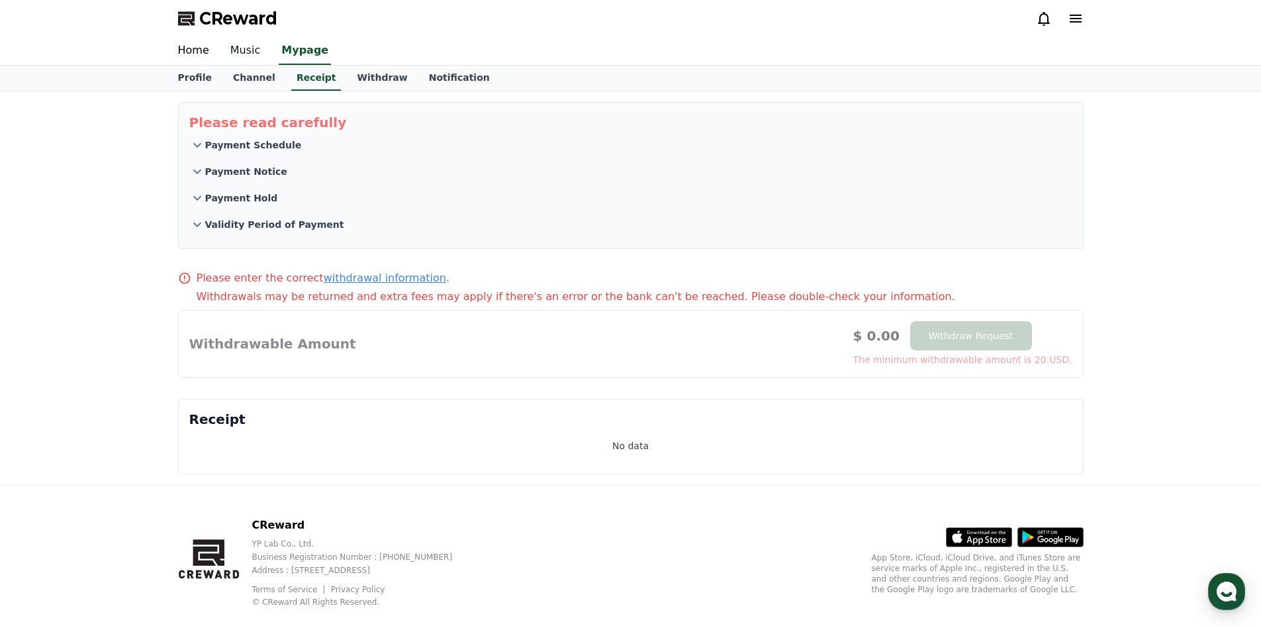
click at [223, 48] on link "Music" at bounding box center [246, 51] width 52 height 28
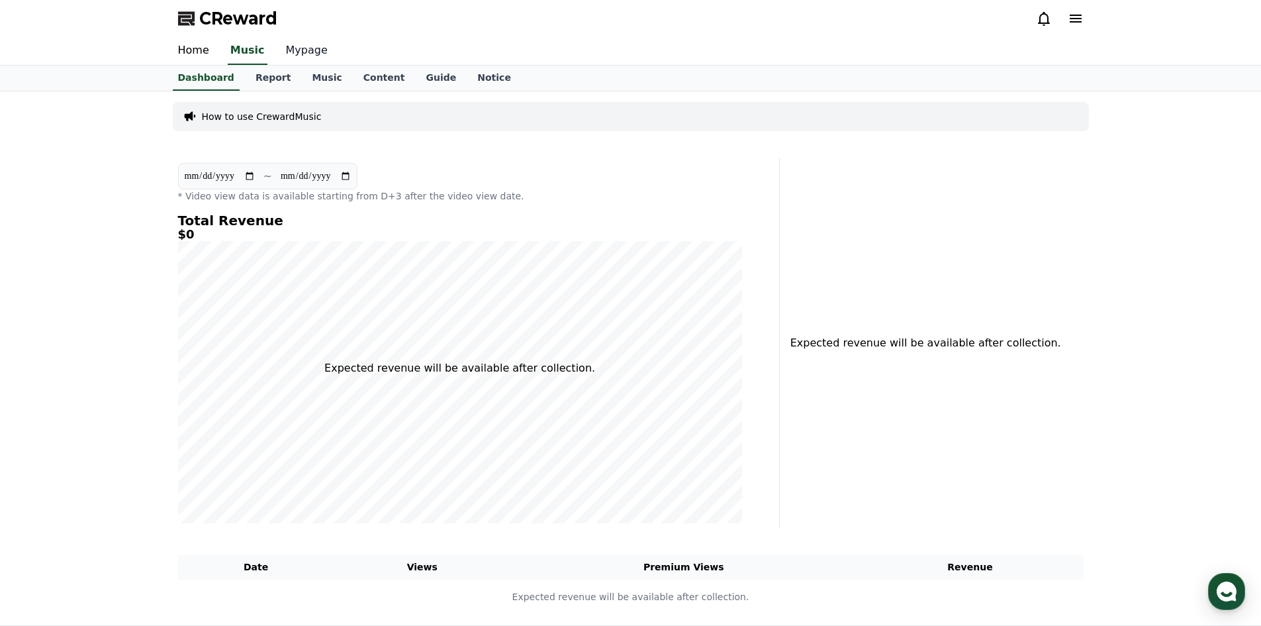
click at [278, 52] on link "Mypage" at bounding box center [306, 51] width 63 height 28
select select "**********"
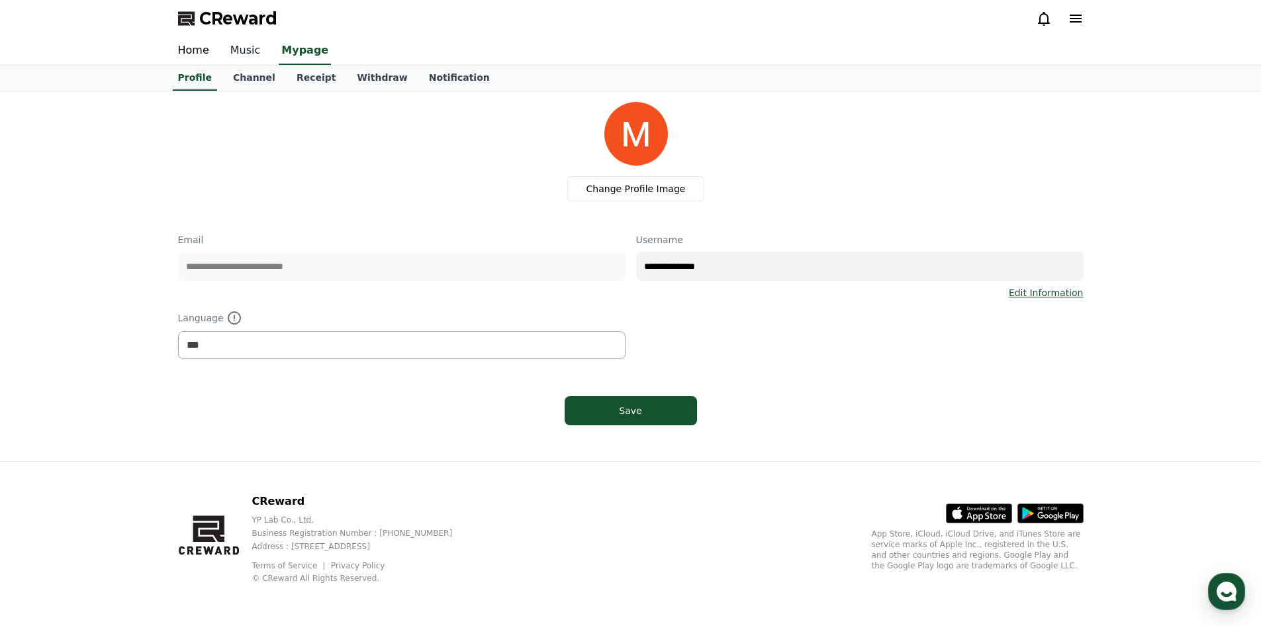
click at [233, 56] on link "Music" at bounding box center [246, 51] width 52 height 28
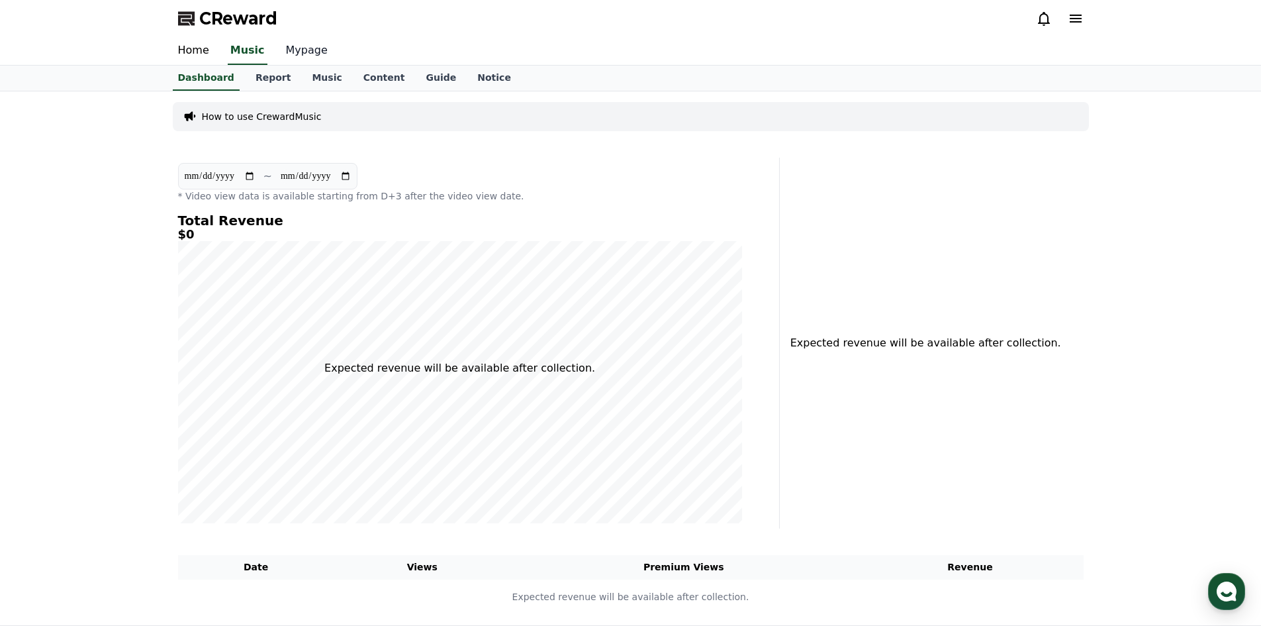
click at [292, 40] on link "Mypage" at bounding box center [306, 51] width 63 height 28
select select "**********"
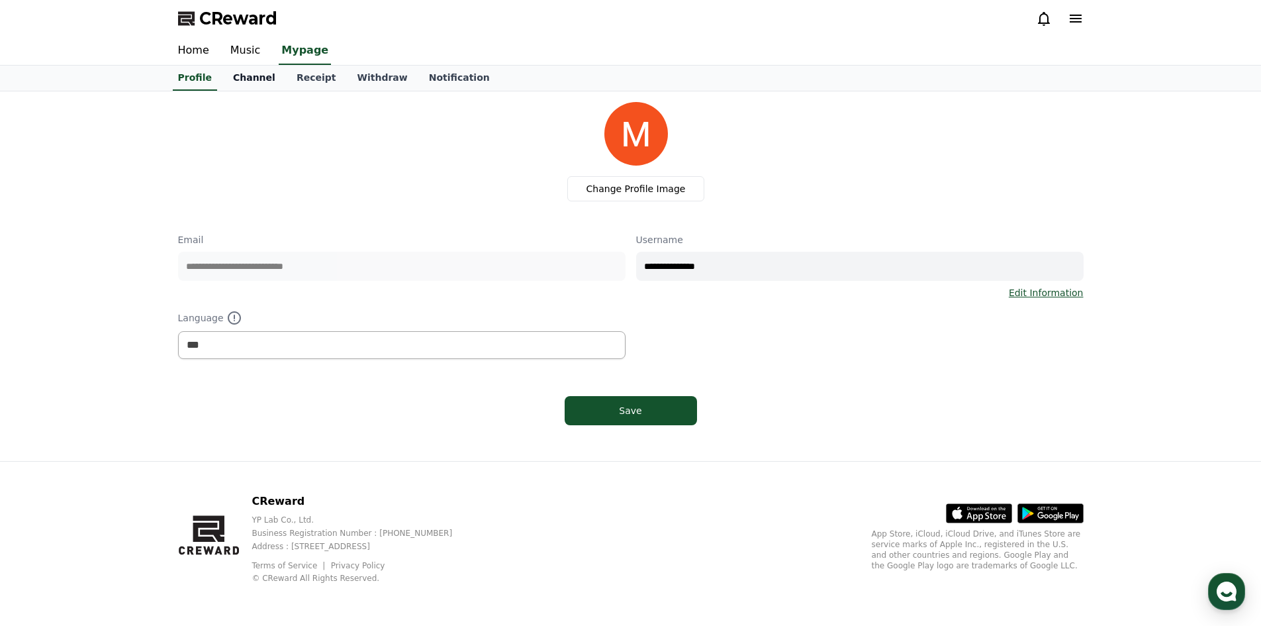
click at [242, 83] on link "Channel" at bounding box center [254, 78] width 64 height 25
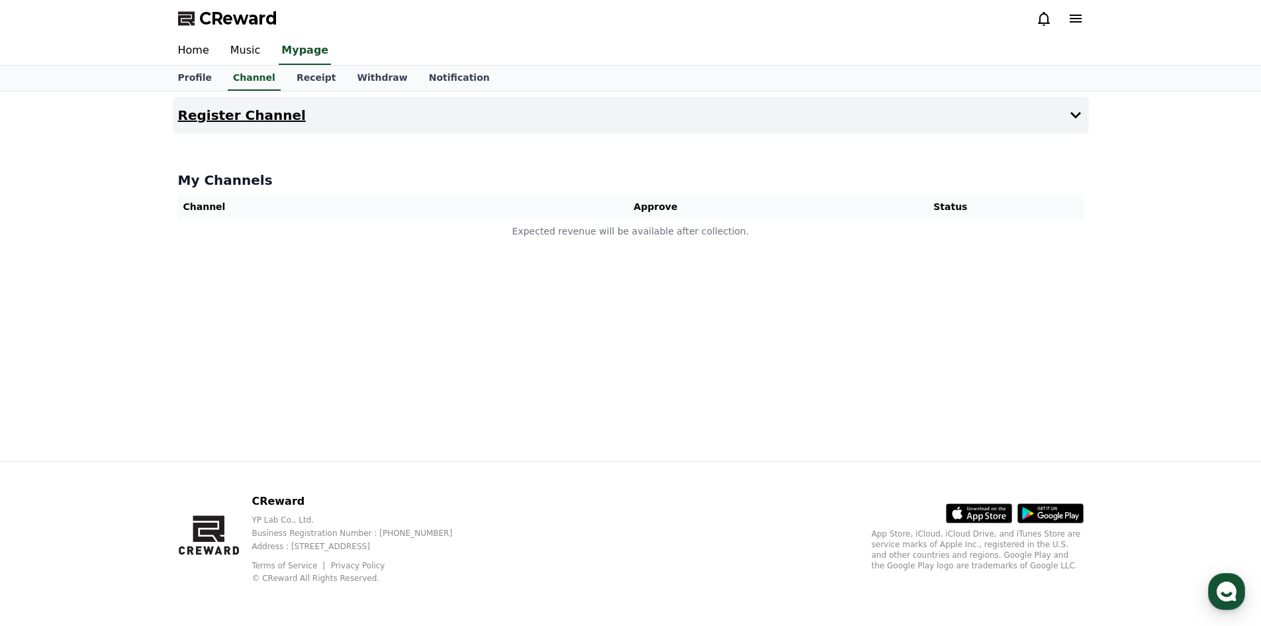
click at [1055, 109] on button "Register Channel" at bounding box center [631, 115] width 916 height 37
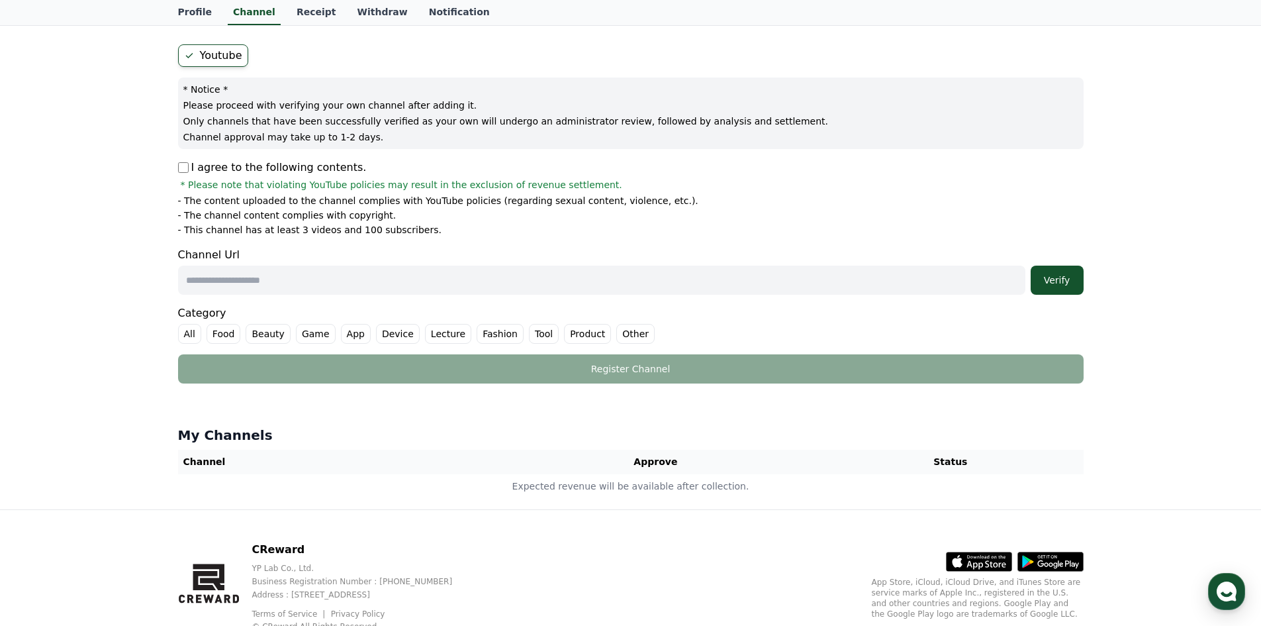
scroll to position [154, 0]
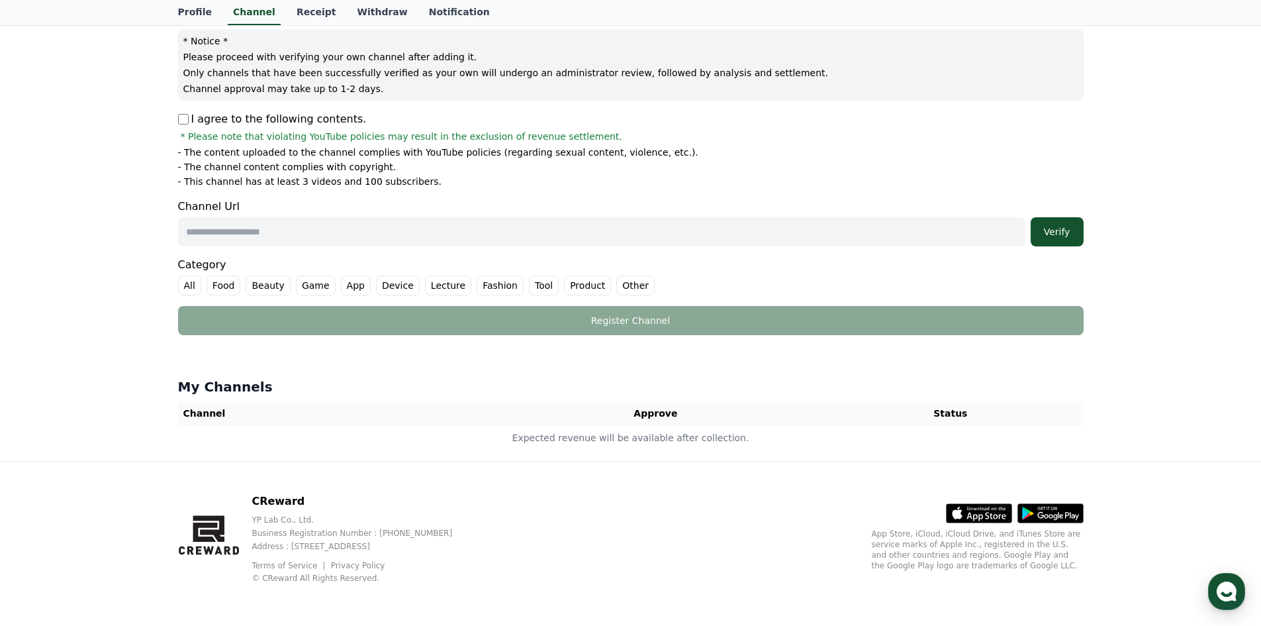
click at [226, 236] on input "text" at bounding box center [601, 231] width 847 height 29
paste input "**********"
type input "**********"
click at [1042, 229] on div "Verify" at bounding box center [1057, 231] width 42 height 13
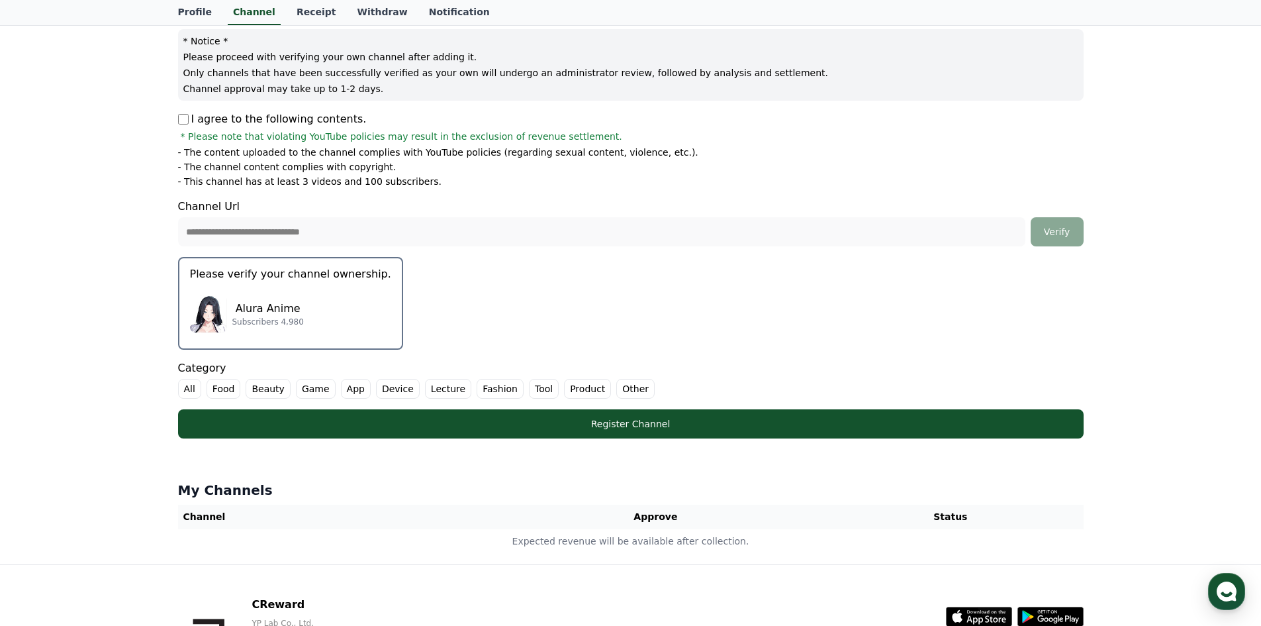
click at [277, 268] on p "Please verify your channel ownership." at bounding box center [290, 274] width 201 height 16
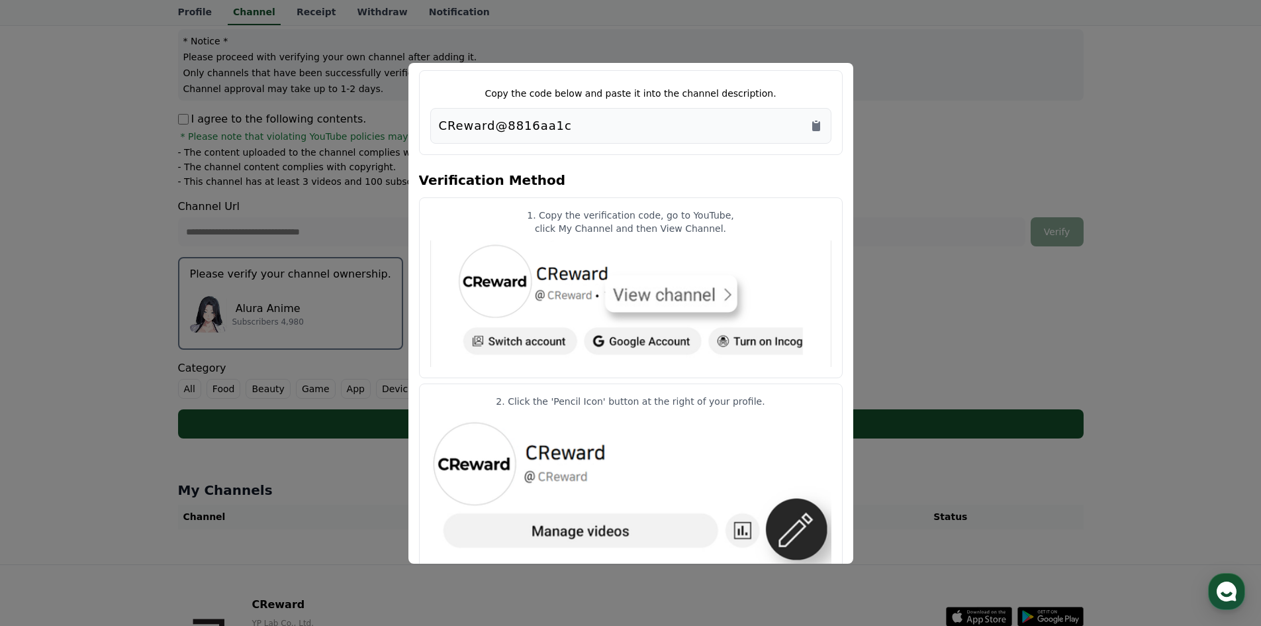
scroll to position [0, 0]
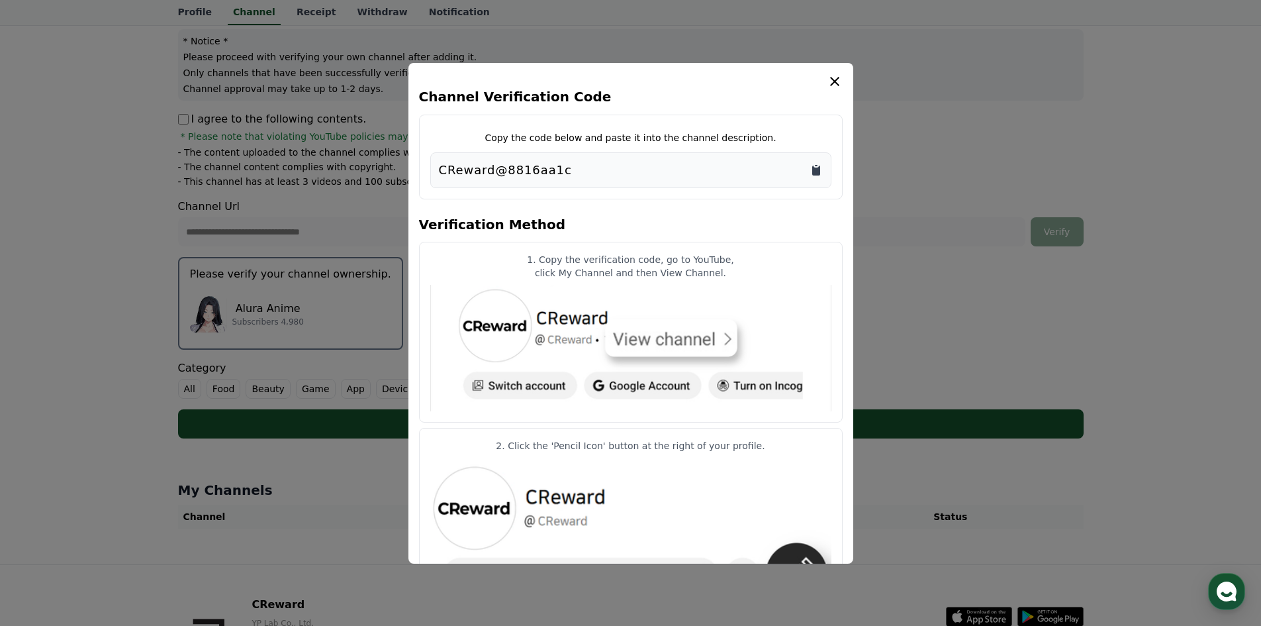
click at [815, 176] on icon "Copy to clipboard" at bounding box center [816, 170] width 13 height 13
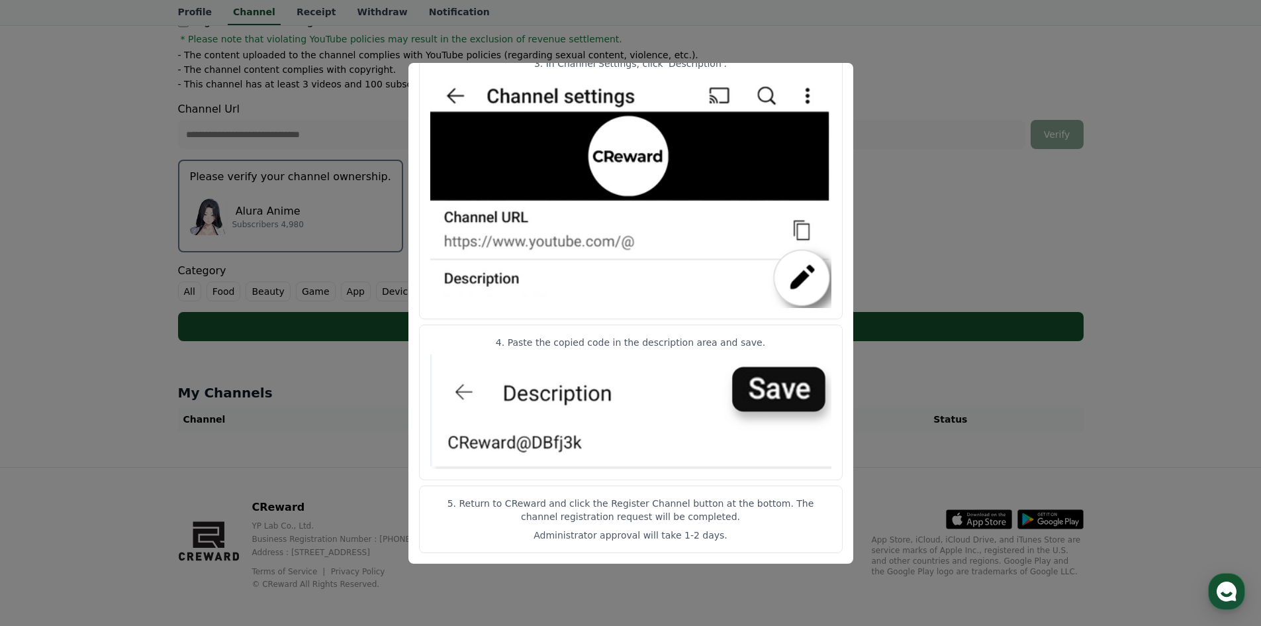
scroll to position [257, 0]
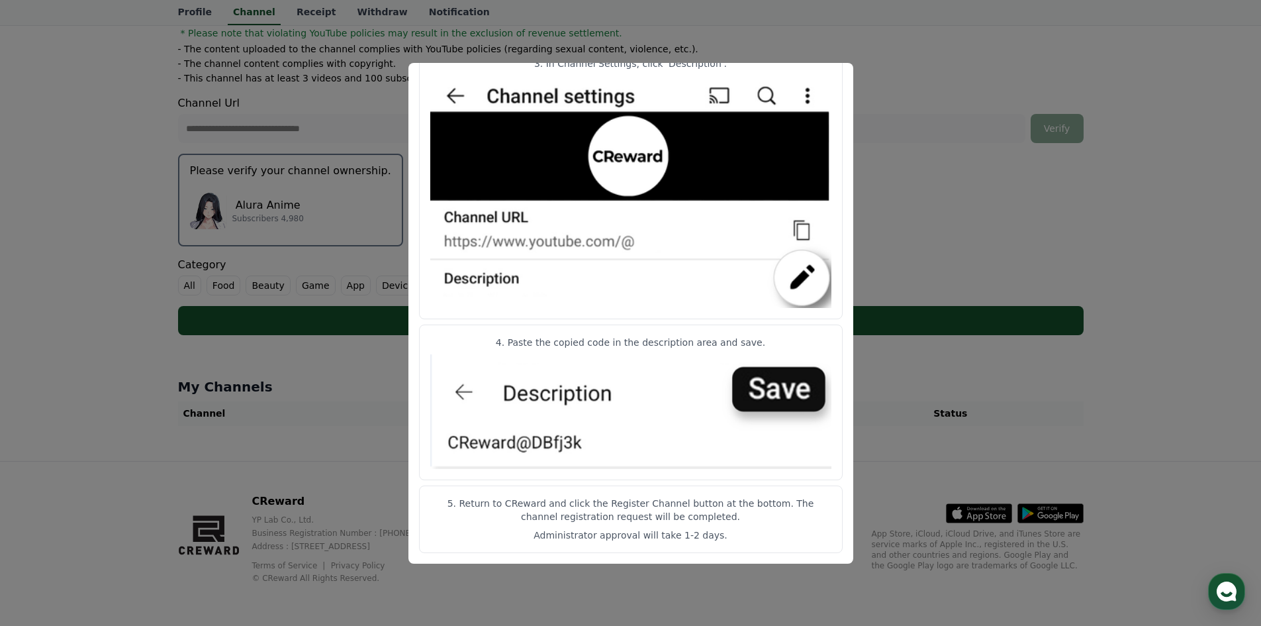
click at [801, 34] on button "close modal" at bounding box center [630, 313] width 1261 height 626
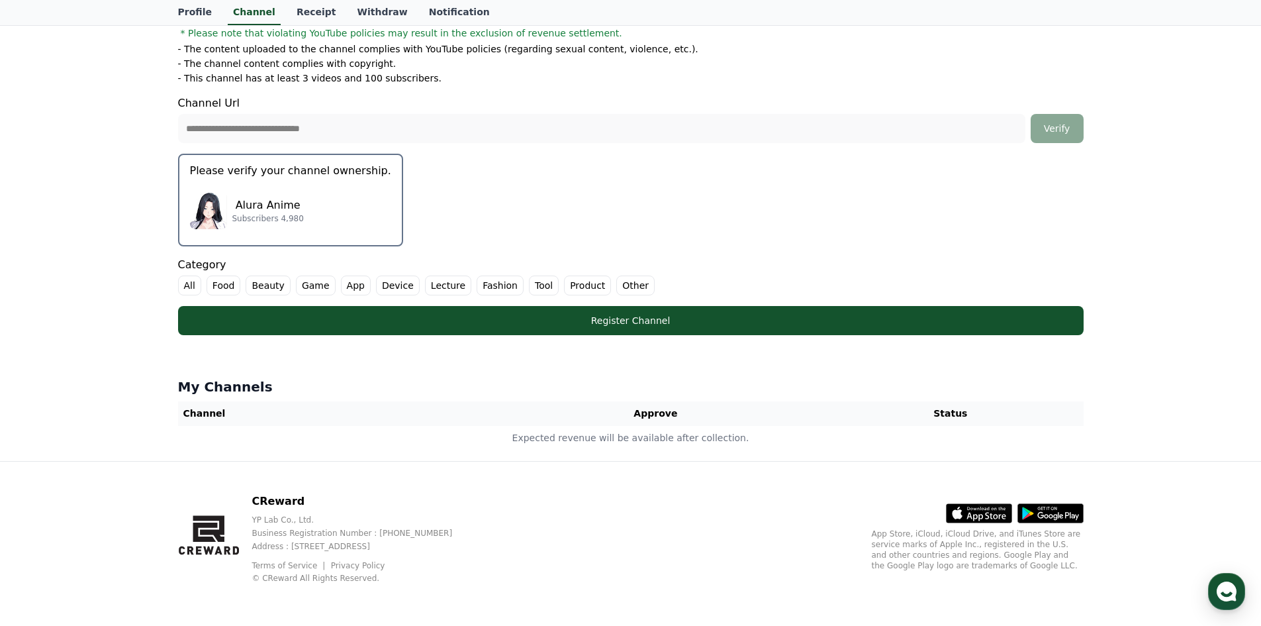
click at [320, 172] on p "Please verify your channel ownership." at bounding box center [290, 171] width 201 height 16
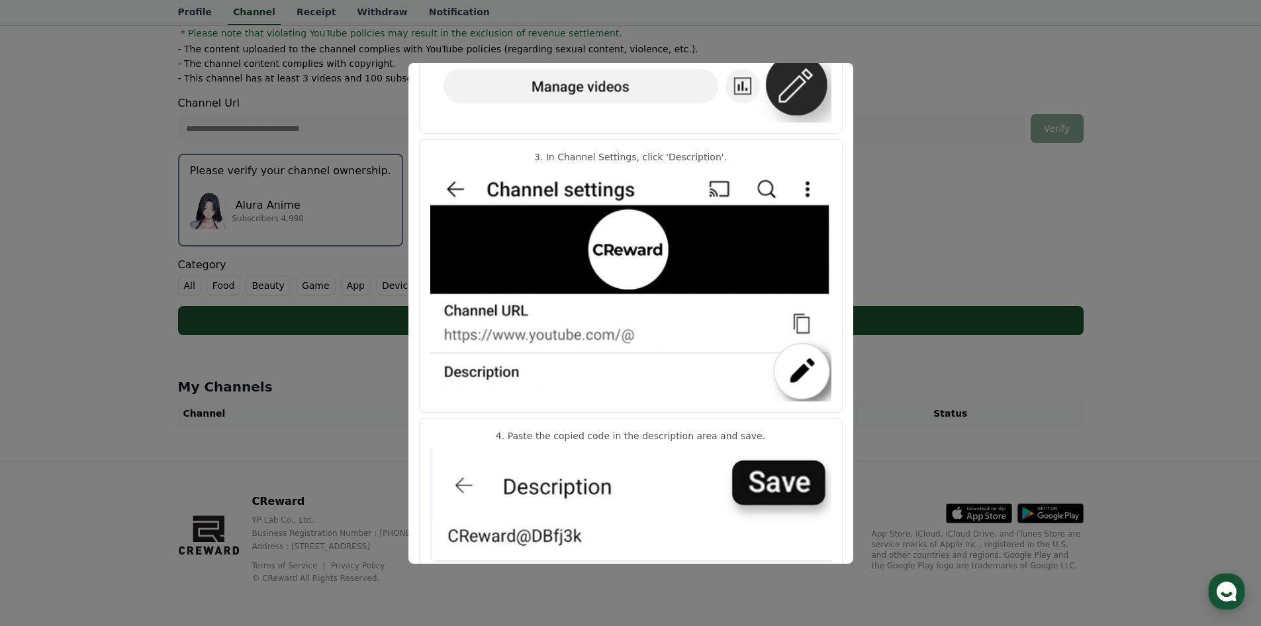
scroll to position [582, 0]
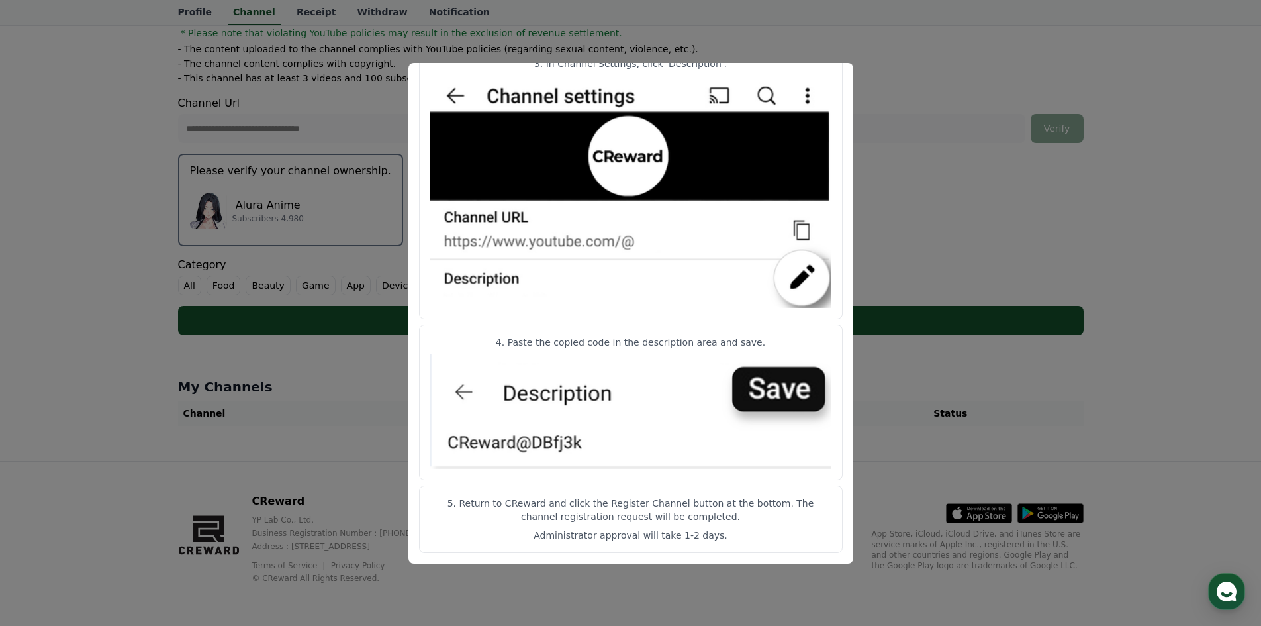
click at [923, 190] on button "close modal" at bounding box center [630, 313] width 1261 height 626
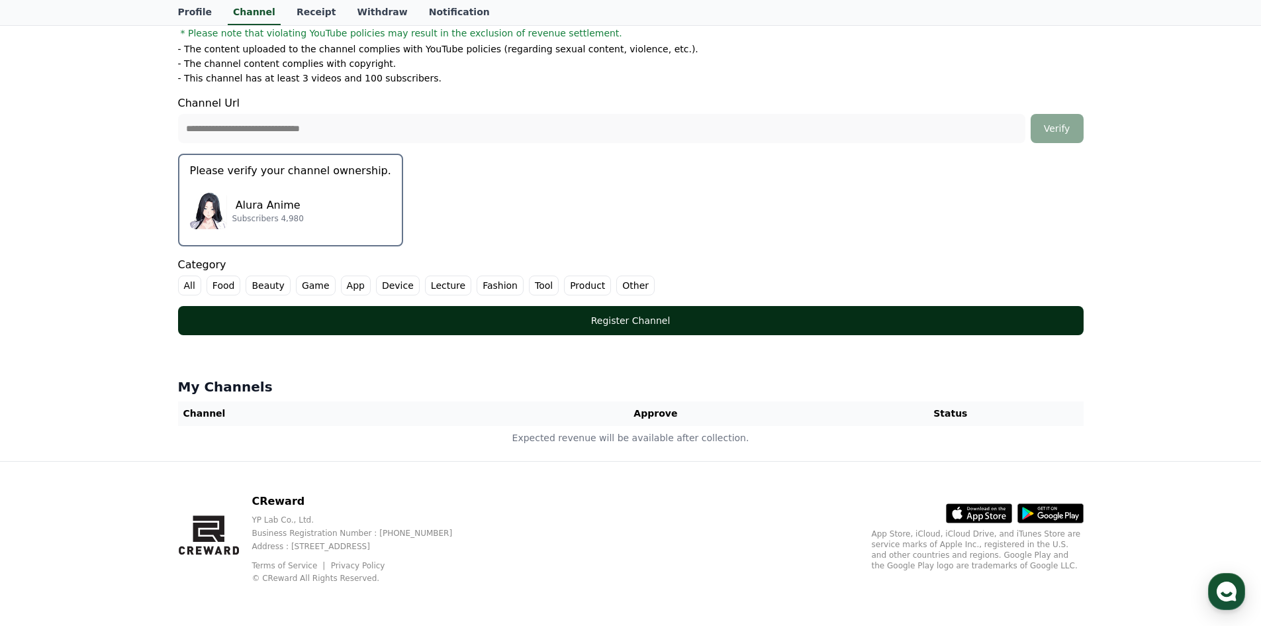
click at [282, 320] on div "Register Channel" at bounding box center [631, 320] width 853 height 13
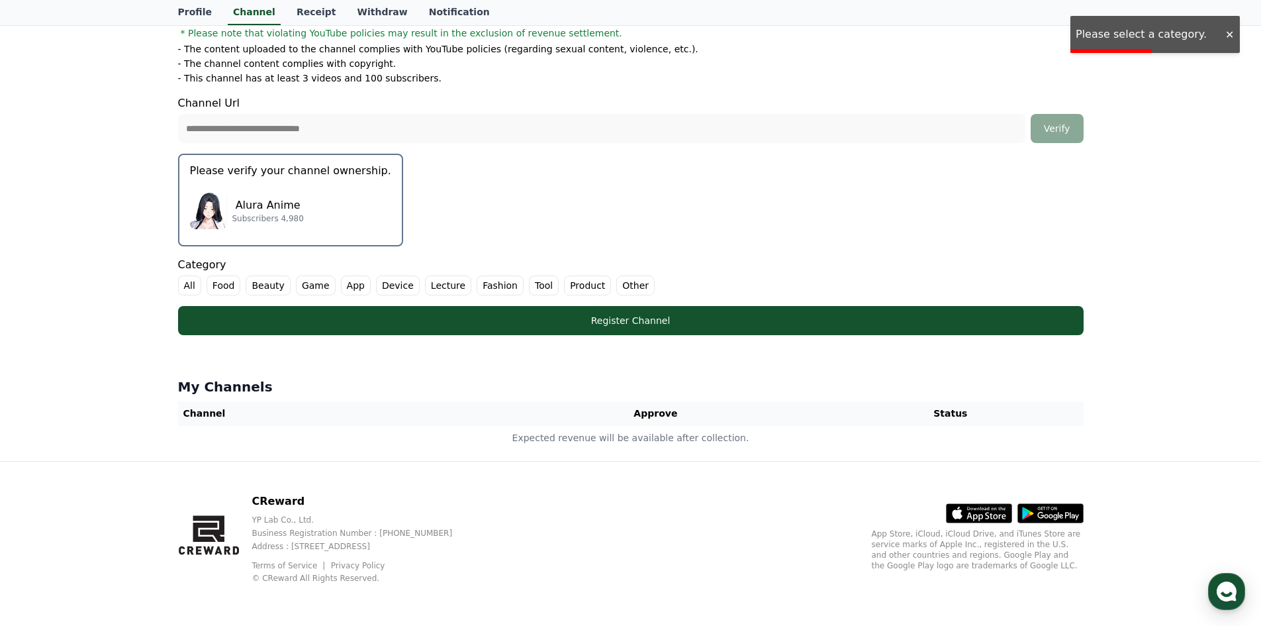
click at [616, 284] on label "Other" at bounding box center [635, 285] width 38 height 20
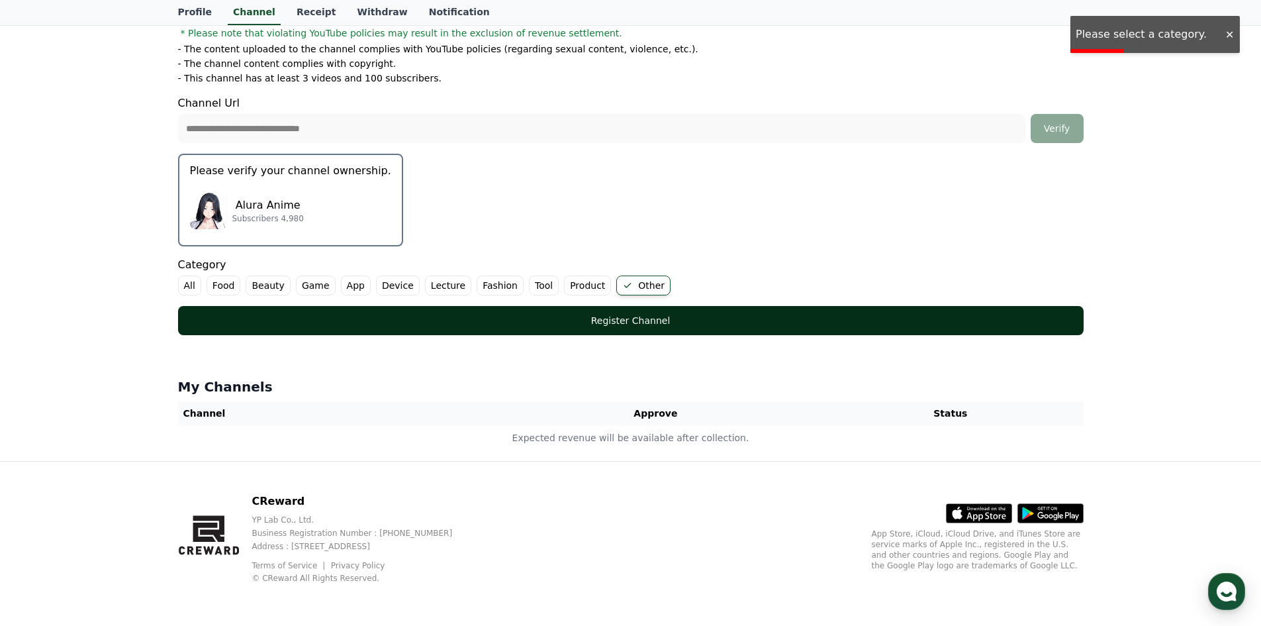
click at [530, 312] on button "Register Channel" at bounding box center [631, 320] width 906 height 29
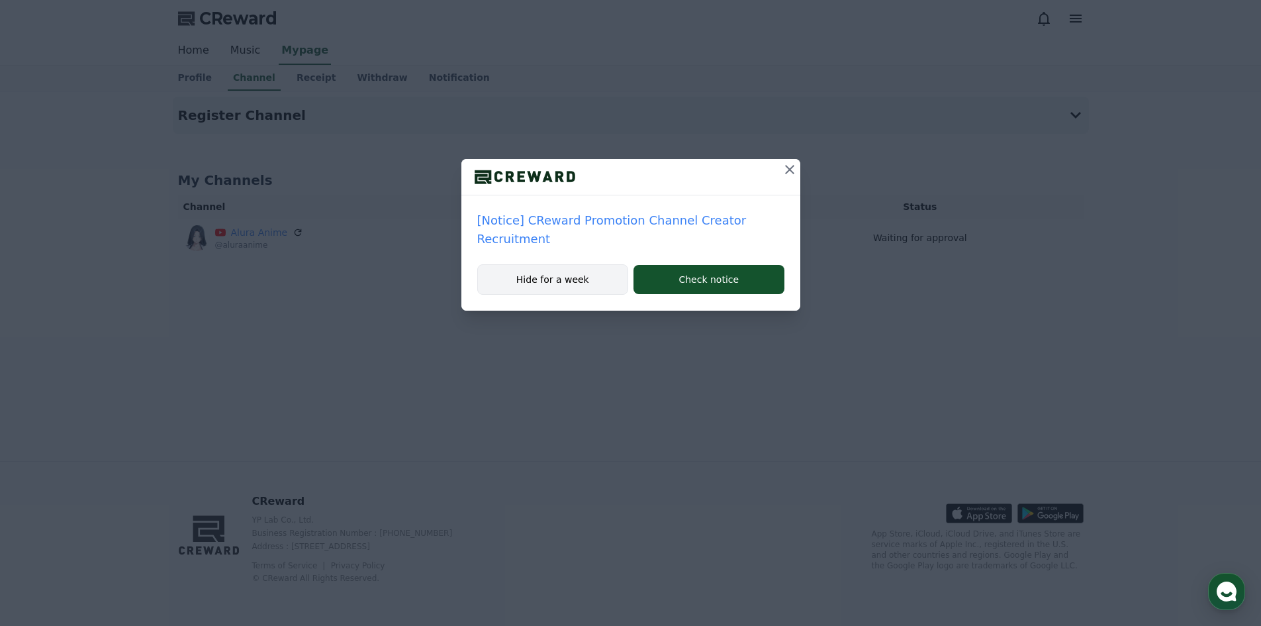
click at [591, 264] on button "Hide for a week" at bounding box center [553, 279] width 152 height 30
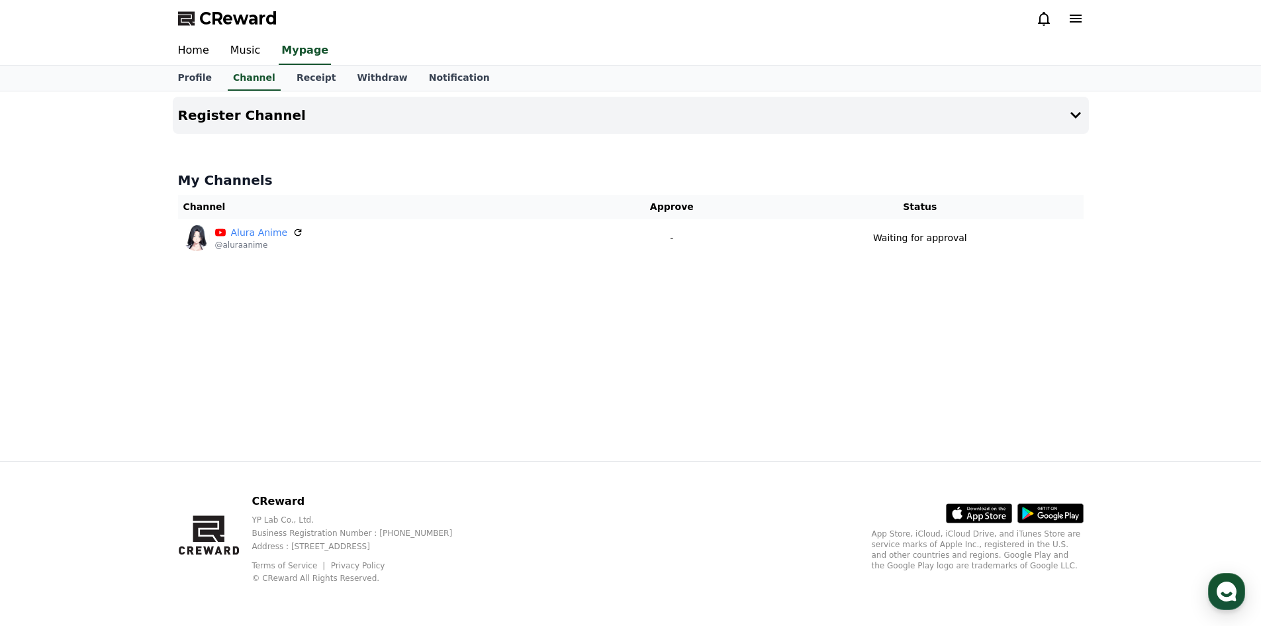
drag, startPoint x: 292, startPoint y: 230, endPoint x: 751, endPoint y: 72, distance: 485.9
click at [293, 230] on icon at bounding box center [298, 232] width 11 height 11
click at [316, 81] on link "Receipt" at bounding box center [316, 78] width 61 height 25
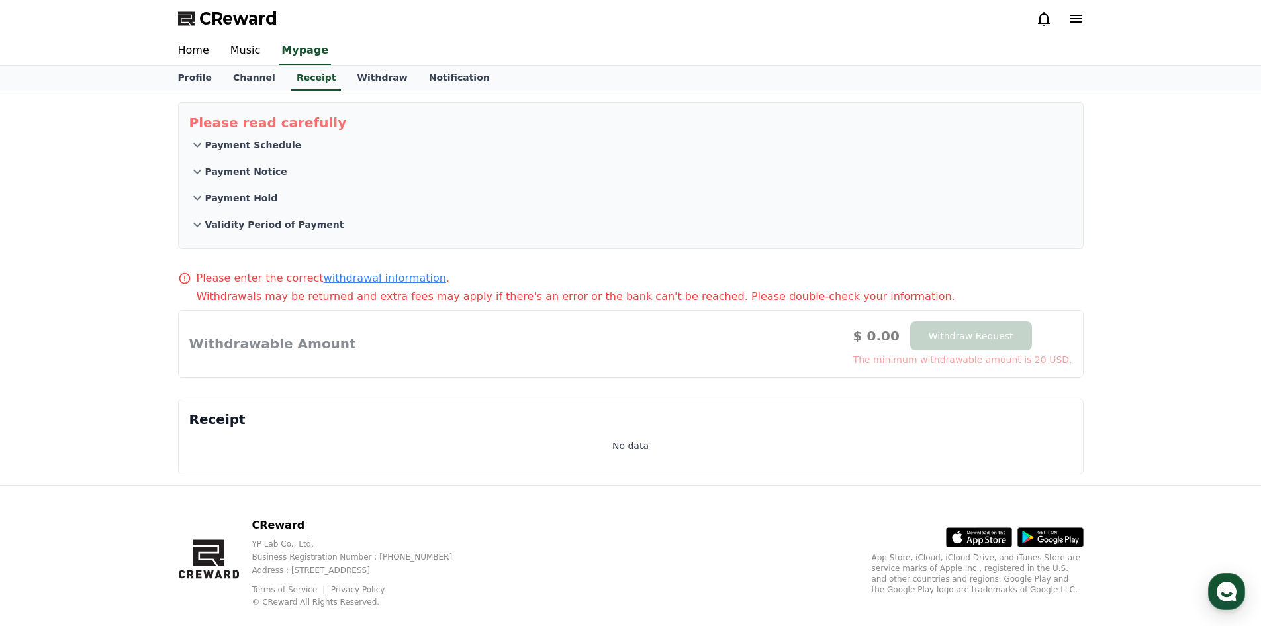
click at [252, 151] on p "Payment Schedule" at bounding box center [253, 144] width 97 height 13
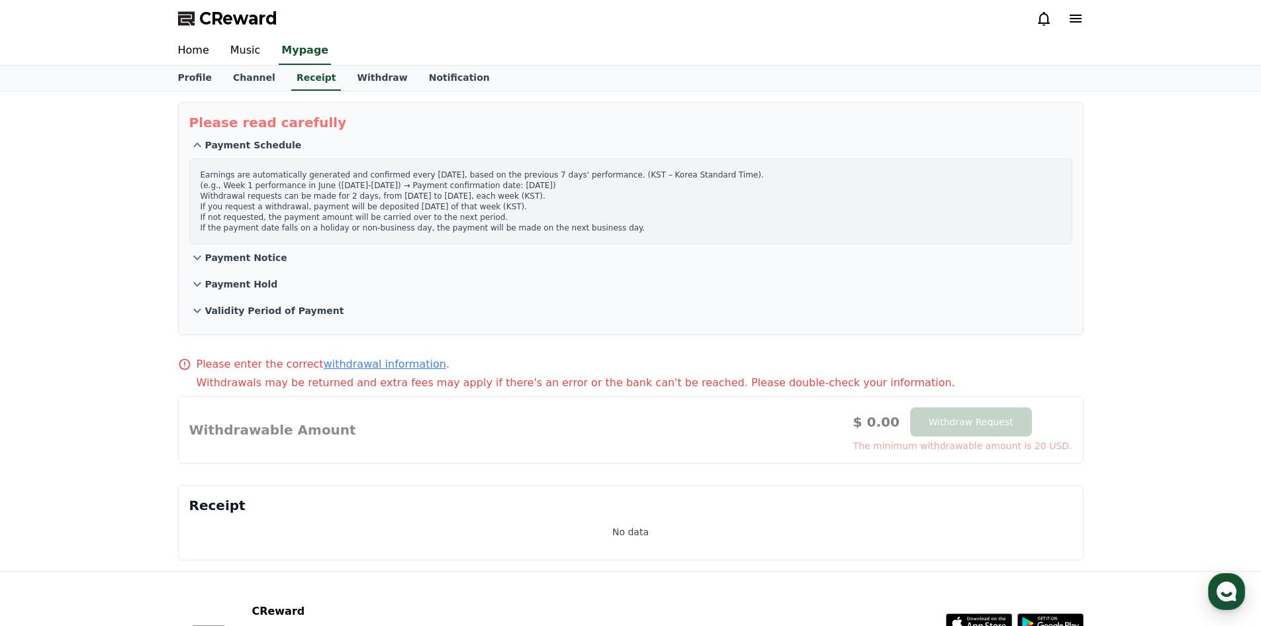
click at [255, 156] on button "Payment Schedule" at bounding box center [630, 145] width 883 height 26
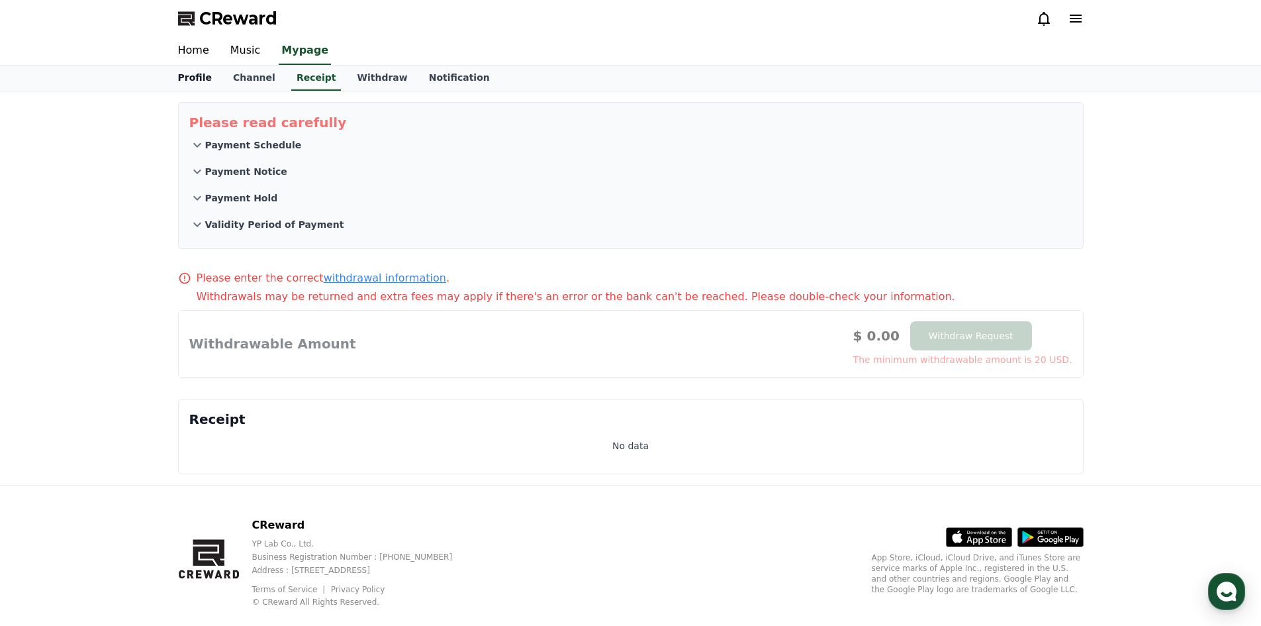
click at [185, 74] on link "Profile" at bounding box center [194, 78] width 55 height 25
select select "**********"
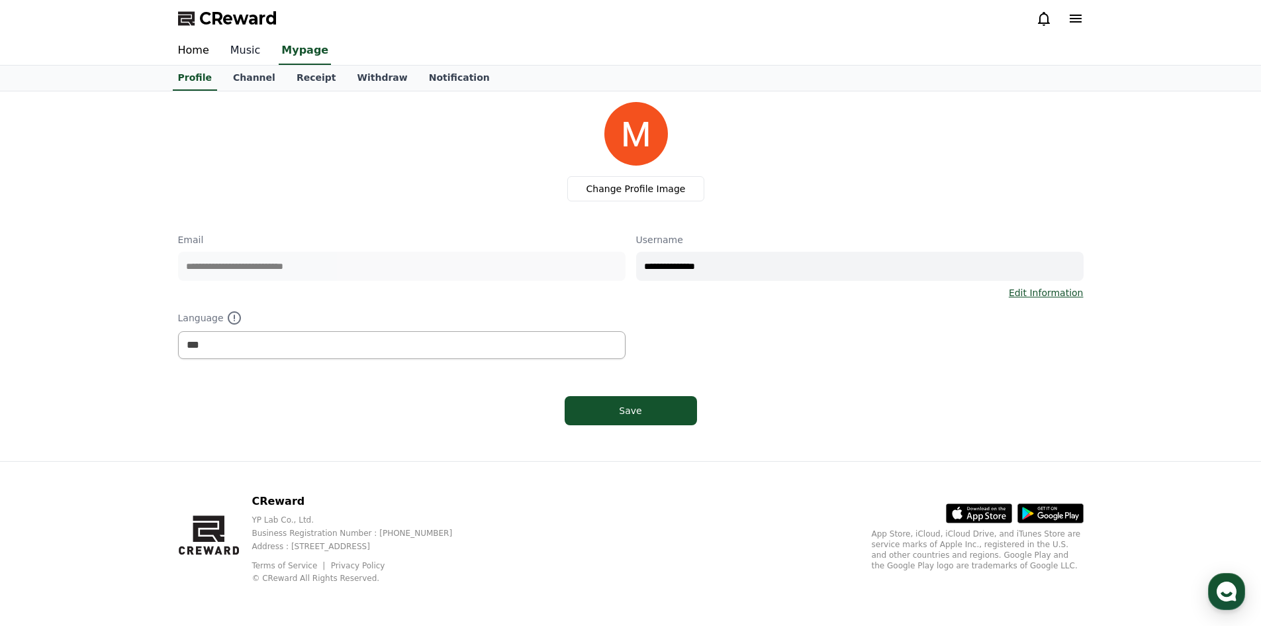
click at [237, 44] on link "Music" at bounding box center [246, 51] width 52 height 28
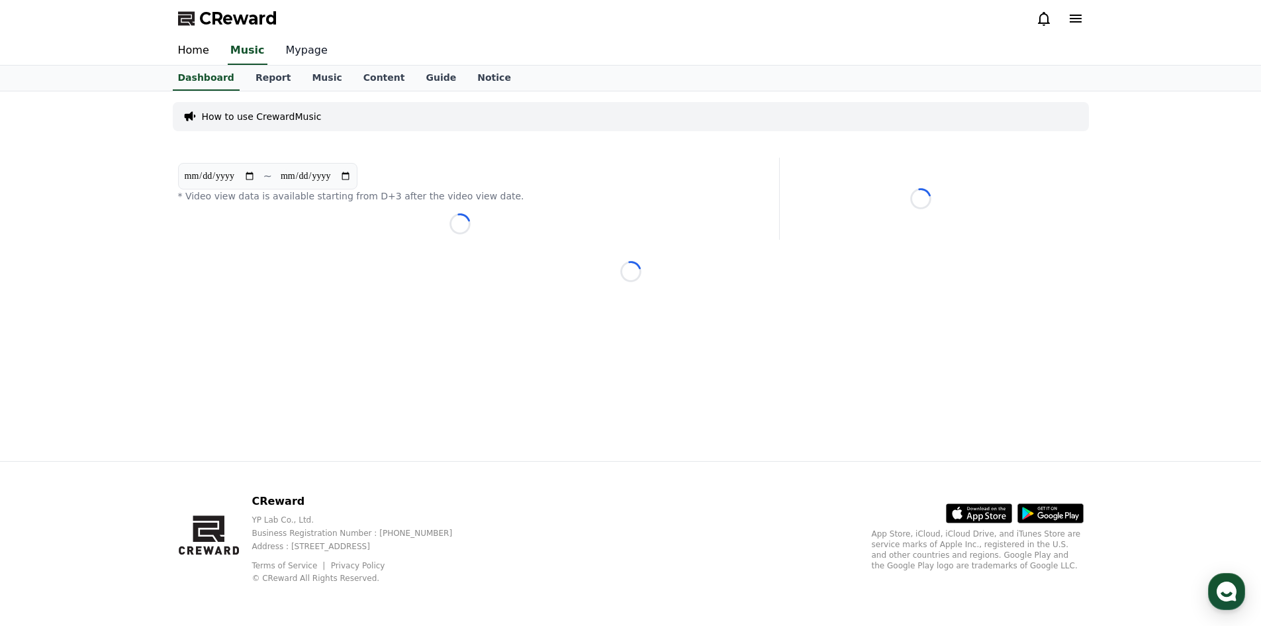
click at [286, 53] on link "Mypage" at bounding box center [306, 51] width 63 height 28
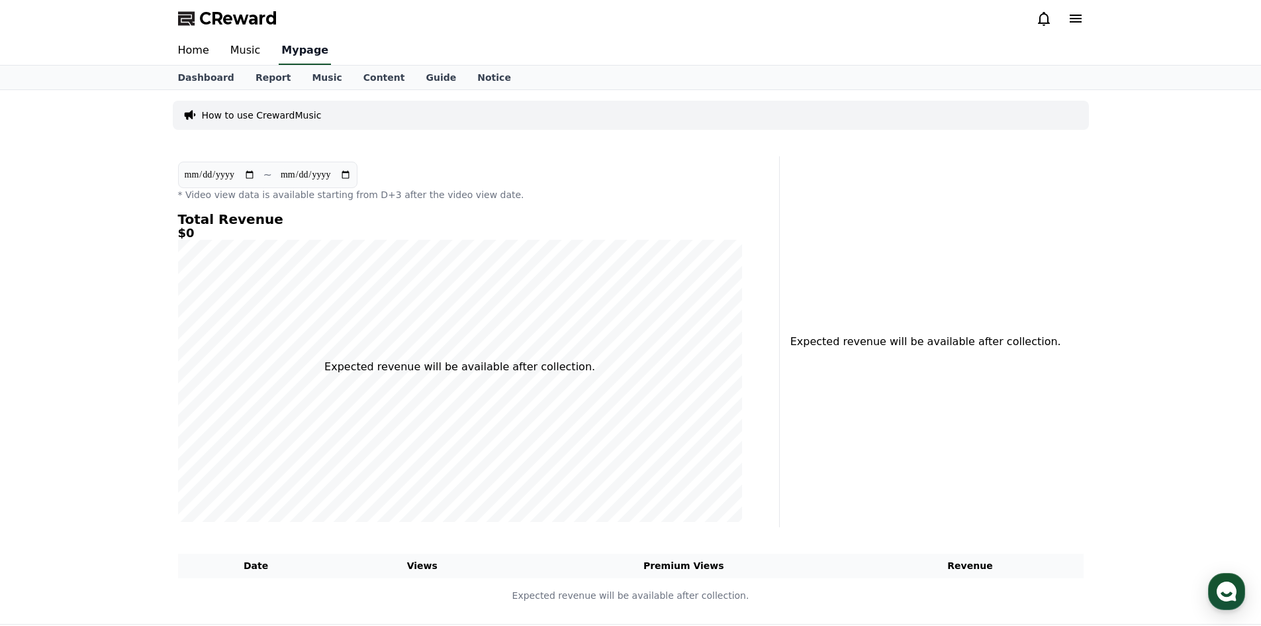
select select "**********"
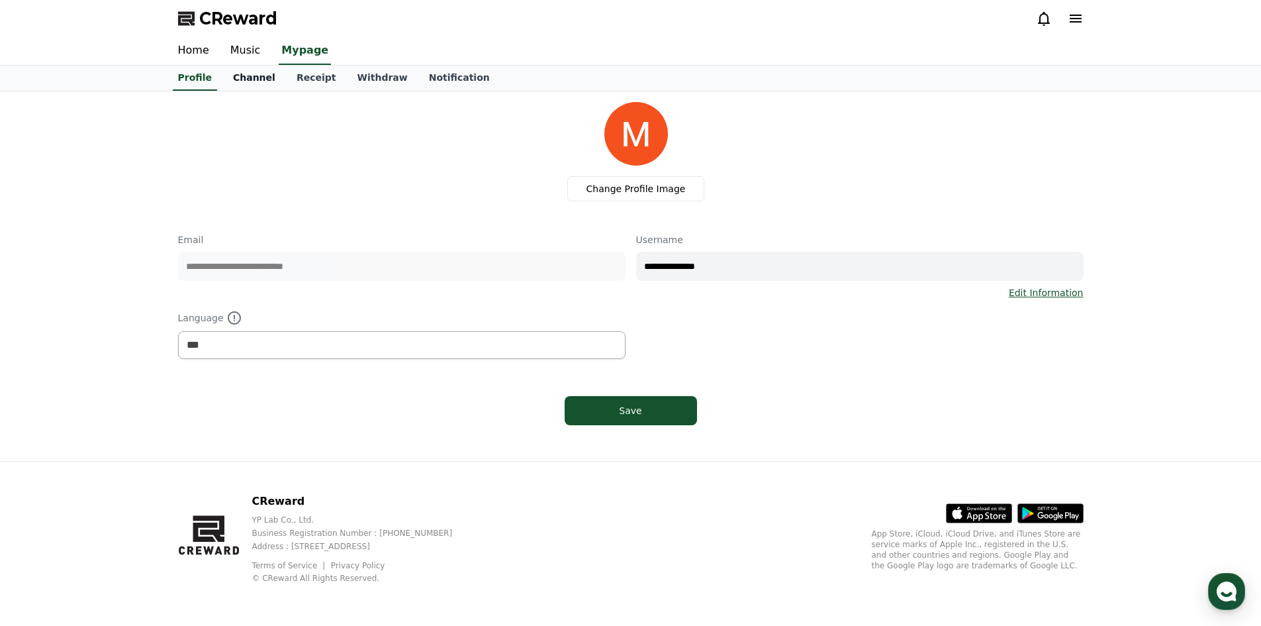
click at [236, 74] on link "Channel" at bounding box center [254, 78] width 64 height 25
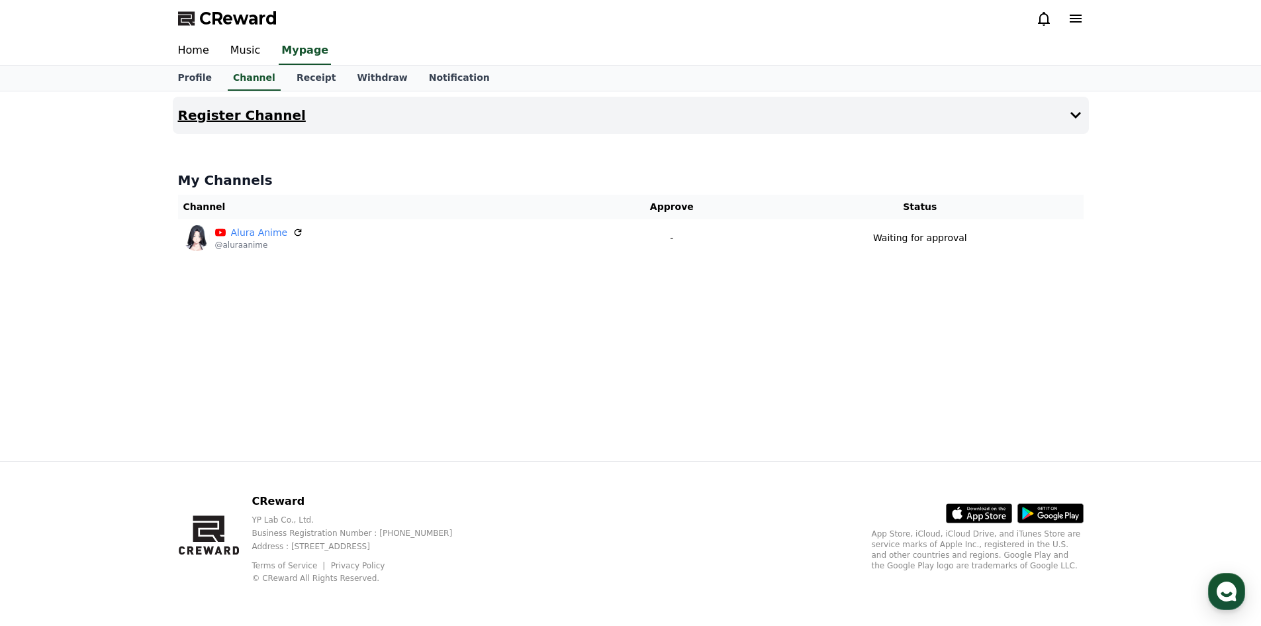
click at [207, 126] on button "Register Channel" at bounding box center [631, 115] width 916 height 37
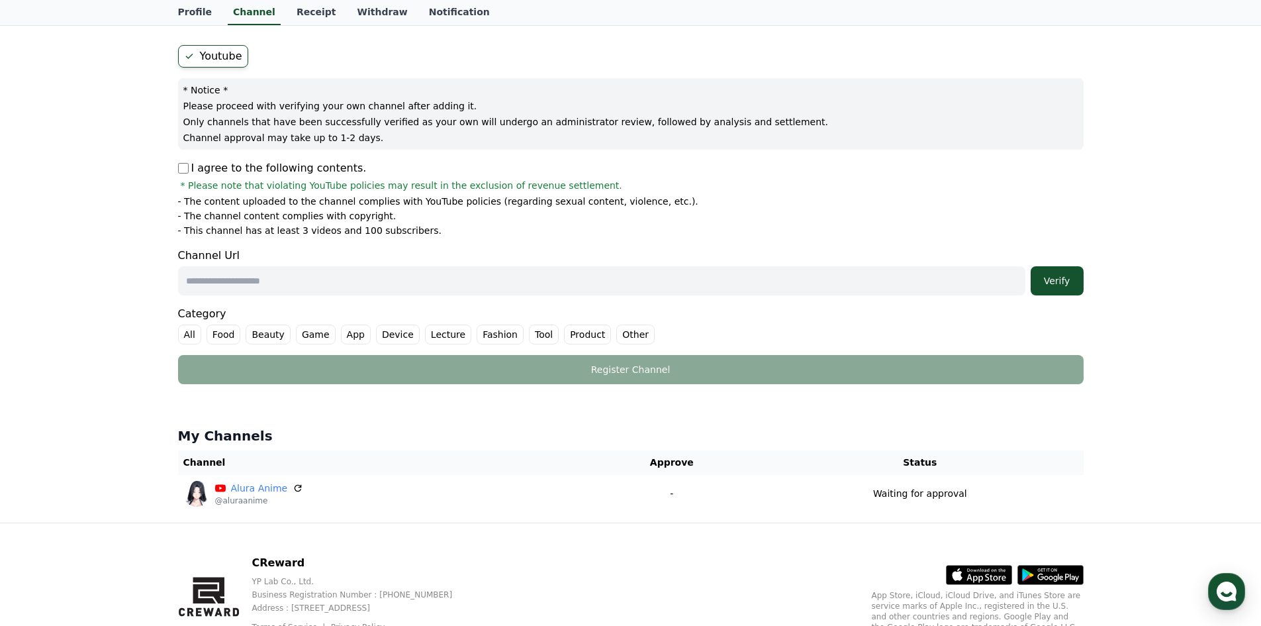
scroll to position [107, 0]
